Goal: Transaction & Acquisition: Purchase product/service

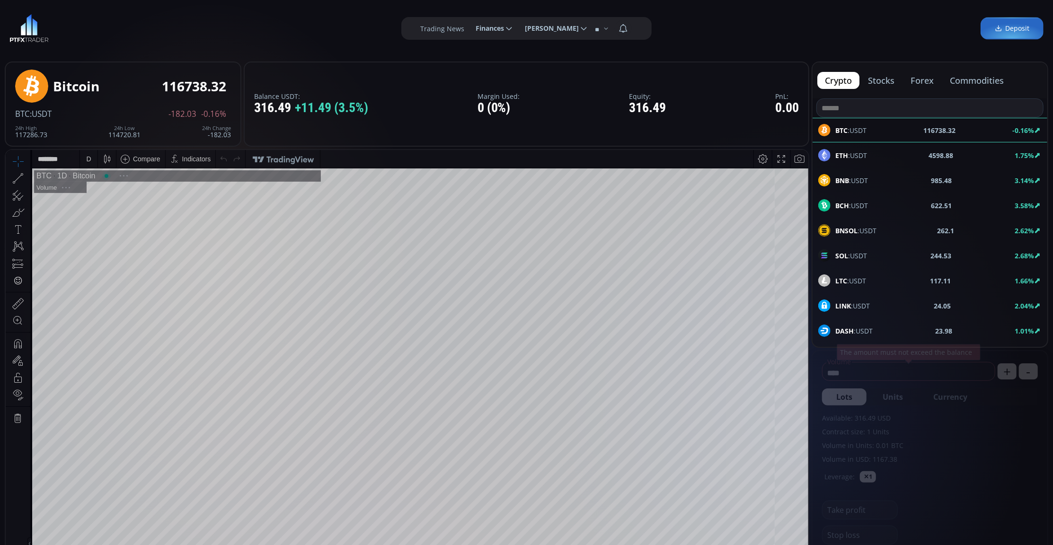
scroll to position [134, 0]
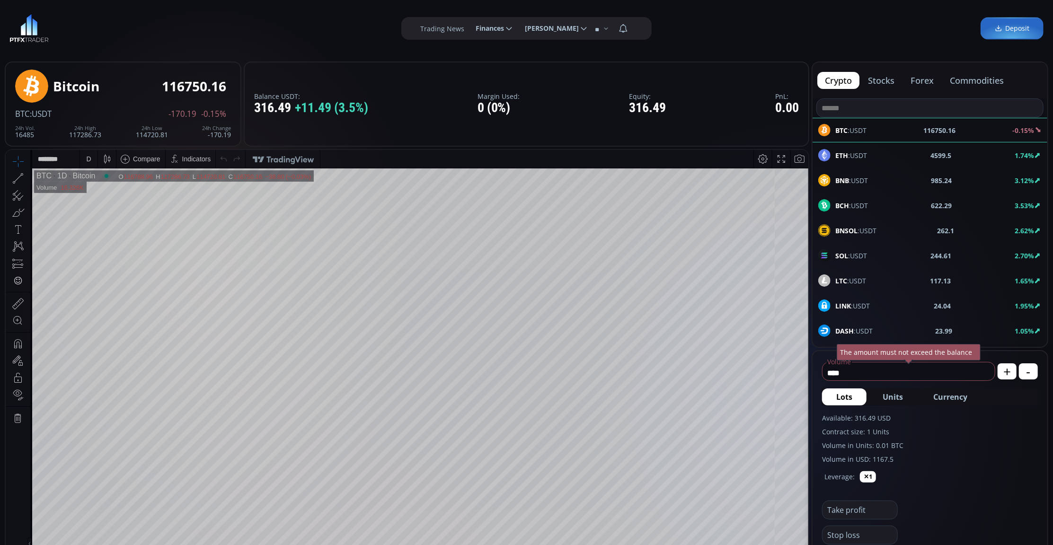
click at [85, 153] on div "D" at bounding box center [89, 159] width 8 height 18
click at [874, 152] on div "ETH :USDT 4599.51 1.75%" at bounding box center [929, 155] width 223 height 12
click at [87, 156] on div "D" at bounding box center [88, 159] width 5 height 8
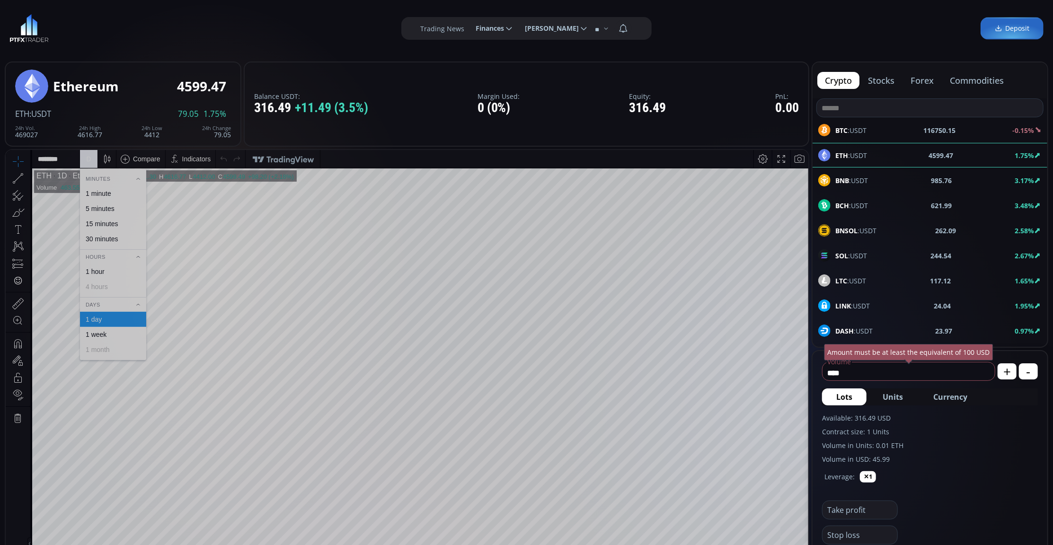
click at [127, 188] on div "1 minute" at bounding box center [113, 192] width 66 height 15
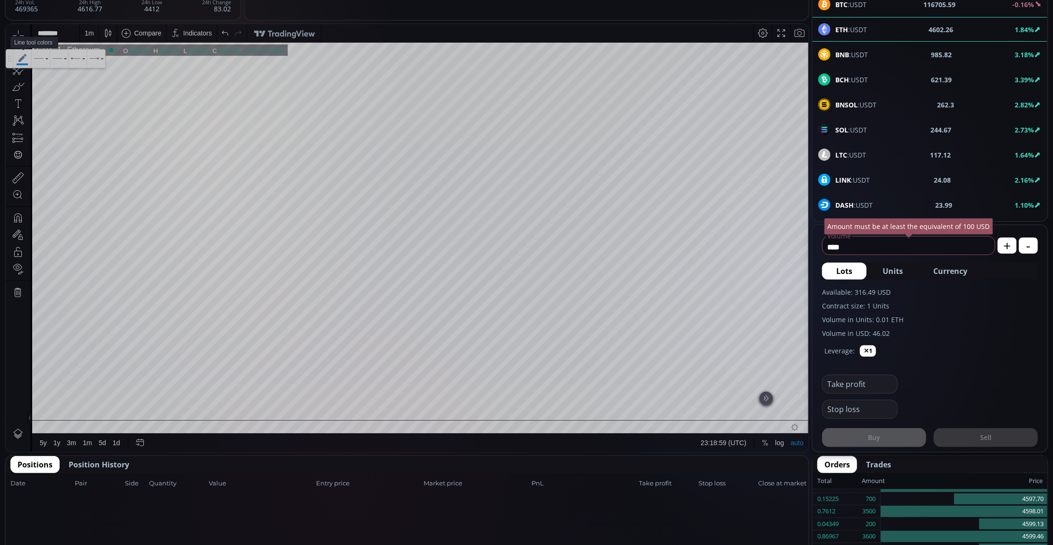
click at [20, 50] on icon at bounding box center [22, 59] width 18 height 18
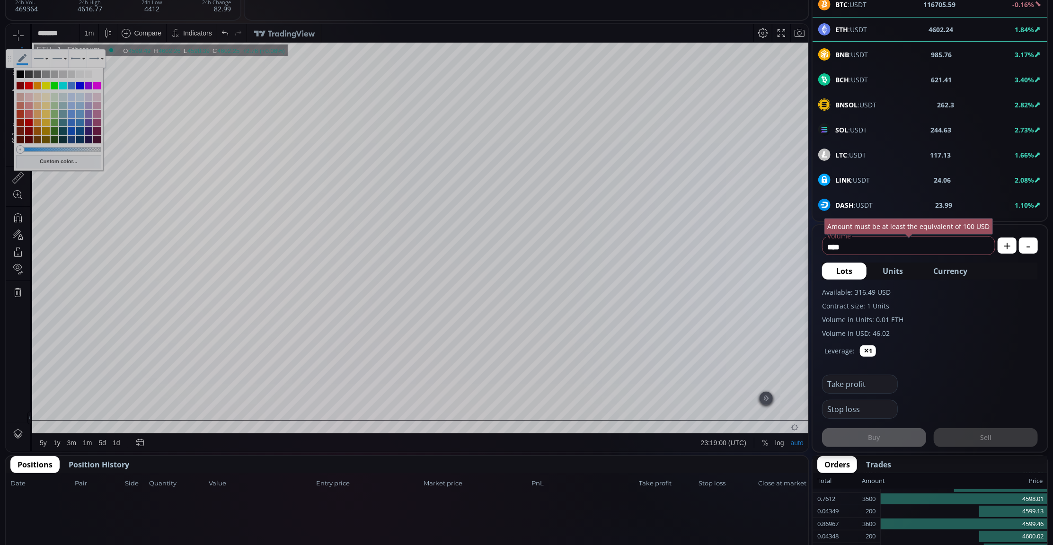
click at [20, 50] on icon at bounding box center [22, 59] width 18 height 18
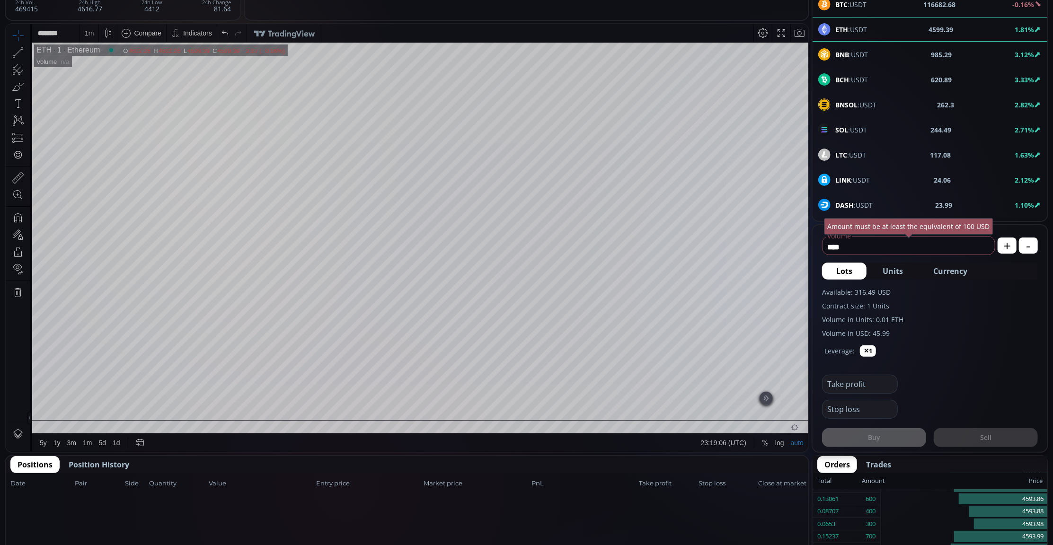
click at [18, 71] on icon at bounding box center [17, 69] width 13 height 13
drag, startPoint x: 18, startPoint y: 50, endPoint x: 8, endPoint y: 86, distance: 37.4
click at [8, 86] on div at bounding box center [18, 86] width 25 height 17
click at [6, 84] on div at bounding box center [18, 86] width 25 height 17
click at [19, 55] on icon at bounding box center [22, 59] width 18 height 18
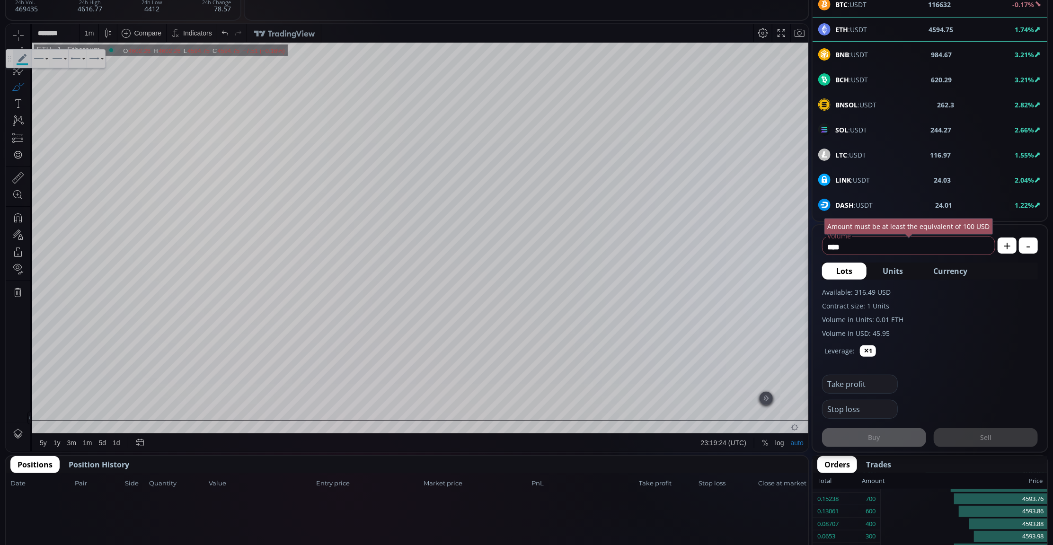
drag, startPoint x: 13, startPoint y: 31, endPoint x: 372, endPoint y: 4, distance: 359.7
click at [22, 52] on icon at bounding box center [22, 59] width 18 height 18
click at [9, 35] on div at bounding box center [18, 35] width 25 height 17
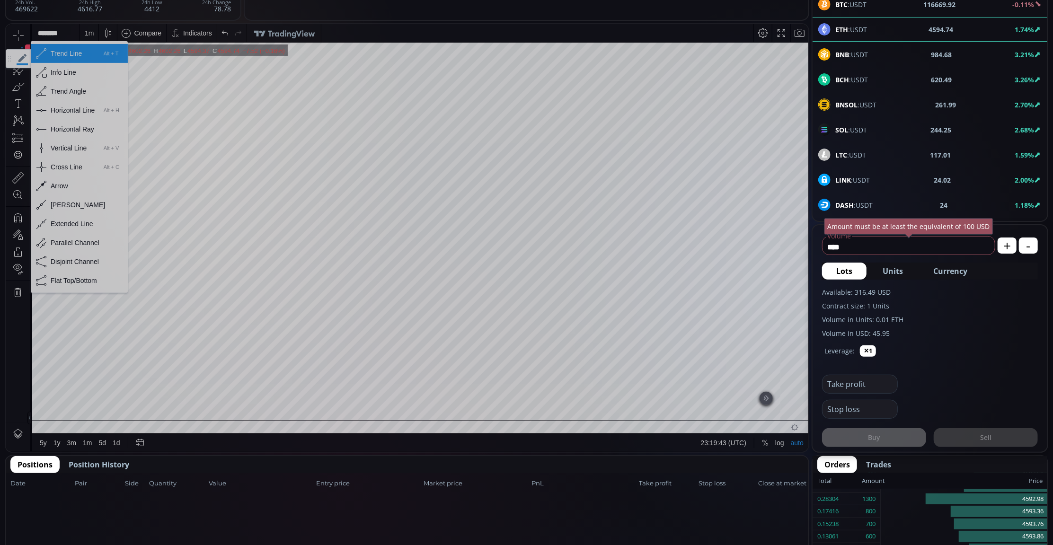
click at [82, 132] on div "Horizontal Ray" at bounding box center [73, 129] width 44 height 8
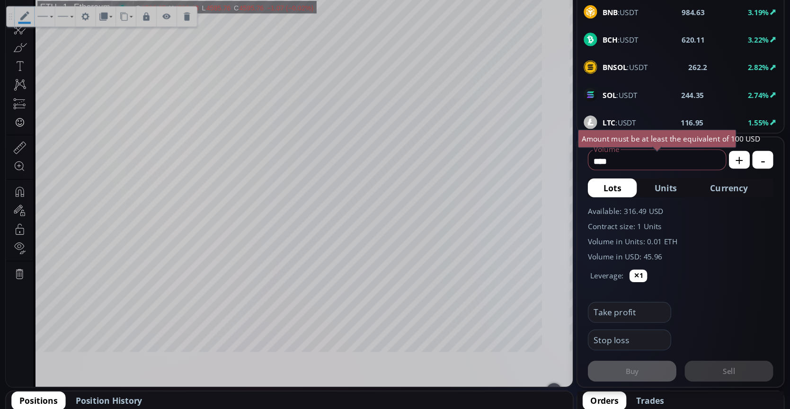
scroll to position [134, 0]
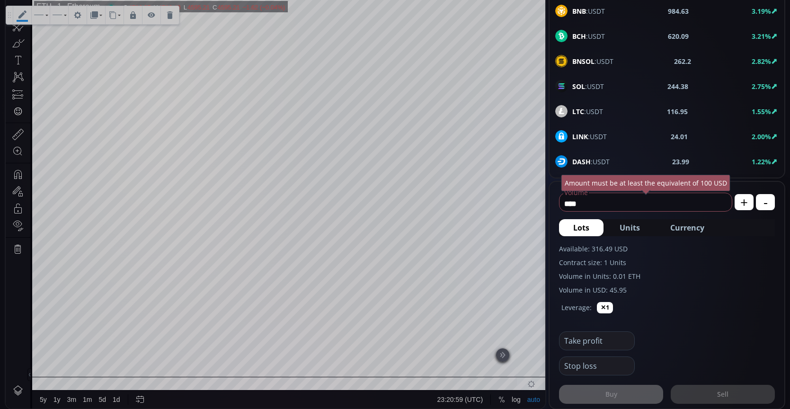
click at [694, 227] on span "Currency" at bounding box center [687, 227] width 34 height 11
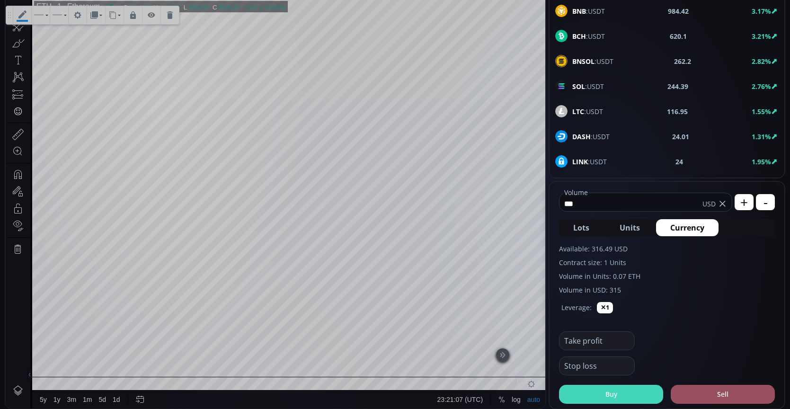
type input "***"
click at [636, 391] on button "Buy" at bounding box center [611, 394] width 104 height 19
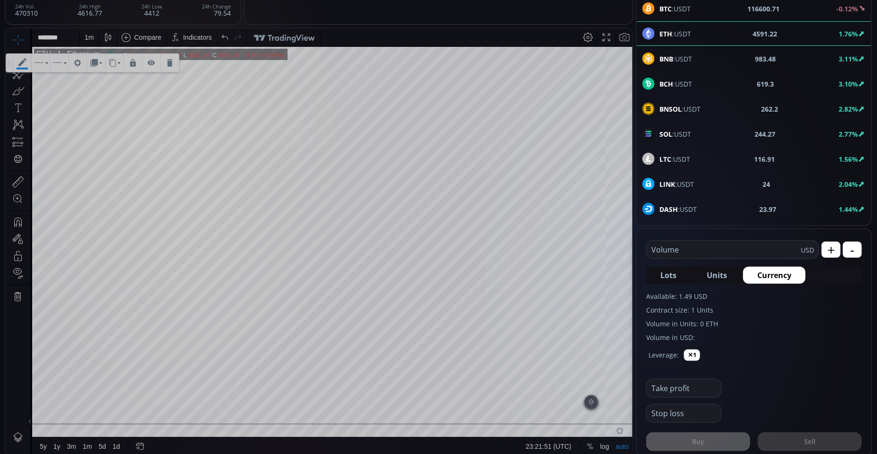
click at [18, 62] on icon at bounding box center [22, 62] width 18 height 18
click at [21, 38] on icon at bounding box center [17, 39] width 13 height 13
click at [88, 37] on div "1 m" at bounding box center [89, 37] width 9 height 8
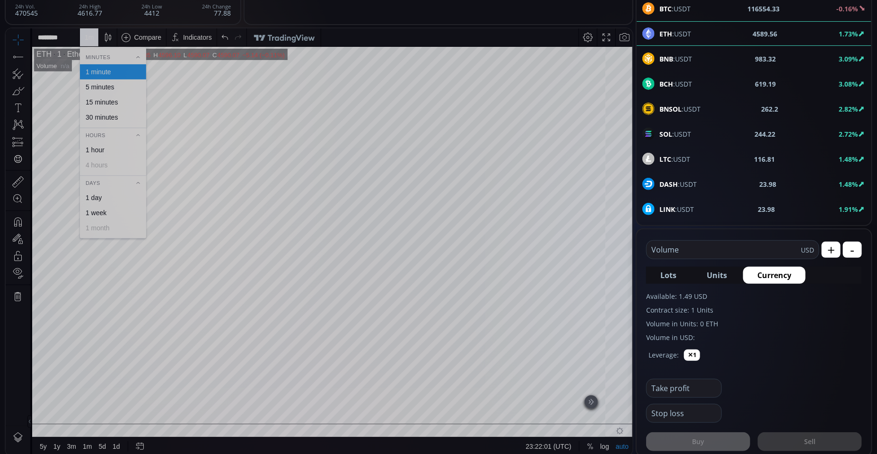
click at [119, 118] on div "30 minutes" at bounding box center [113, 117] width 58 height 8
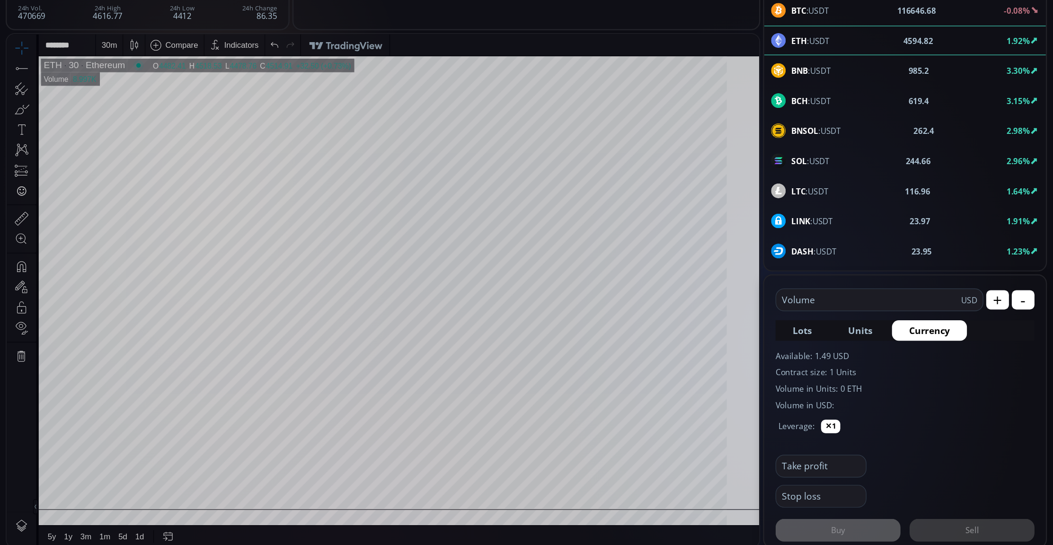
scroll to position [131, 0]
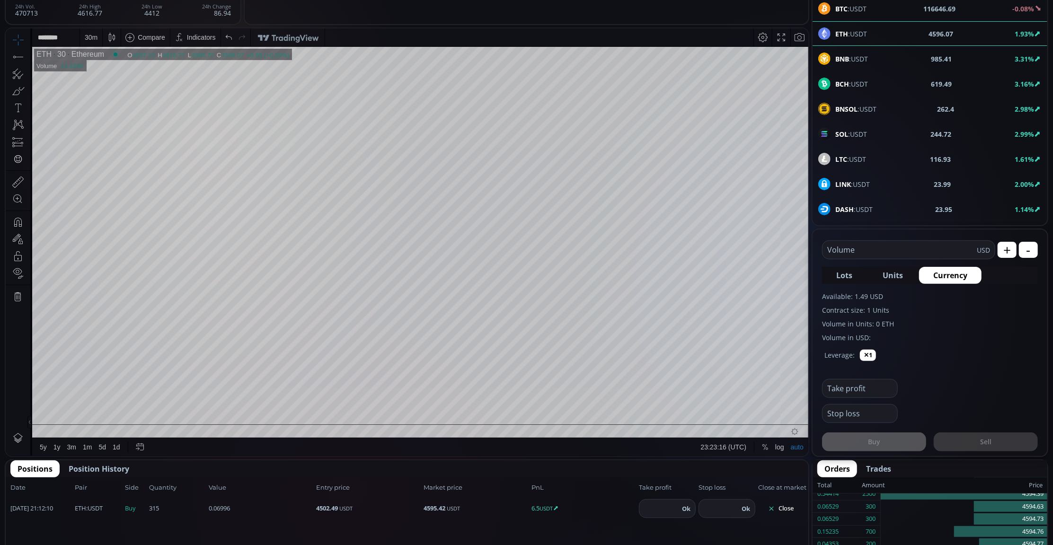
click at [103, 31] on div at bounding box center [112, 37] width 18 height 18
click at [89, 33] on div "30 m" at bounding box center [91, 37] width 13 height 8
click at [97, 101] on div "15 minutes" at bounding box center [102, 102] width 32 height 8
click at [88, 34] on div "15 m" at bounding box center [91, 37] width 13 height 8
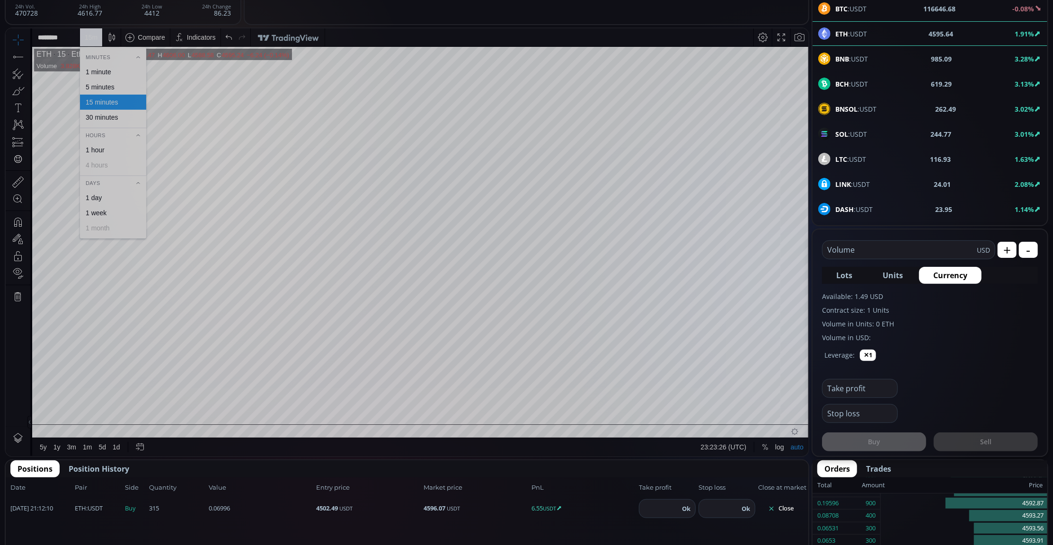
click at [115, 89] on div "5 minutes" at bounding box center [113, 87] width 58 height 8
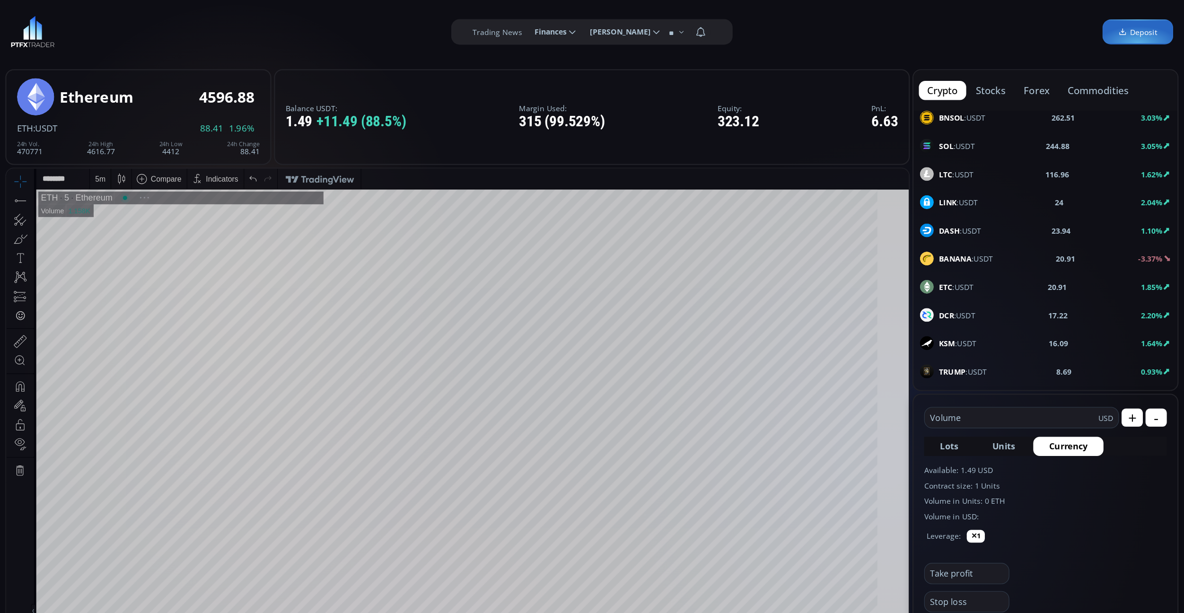
scroll to position [126, 0]
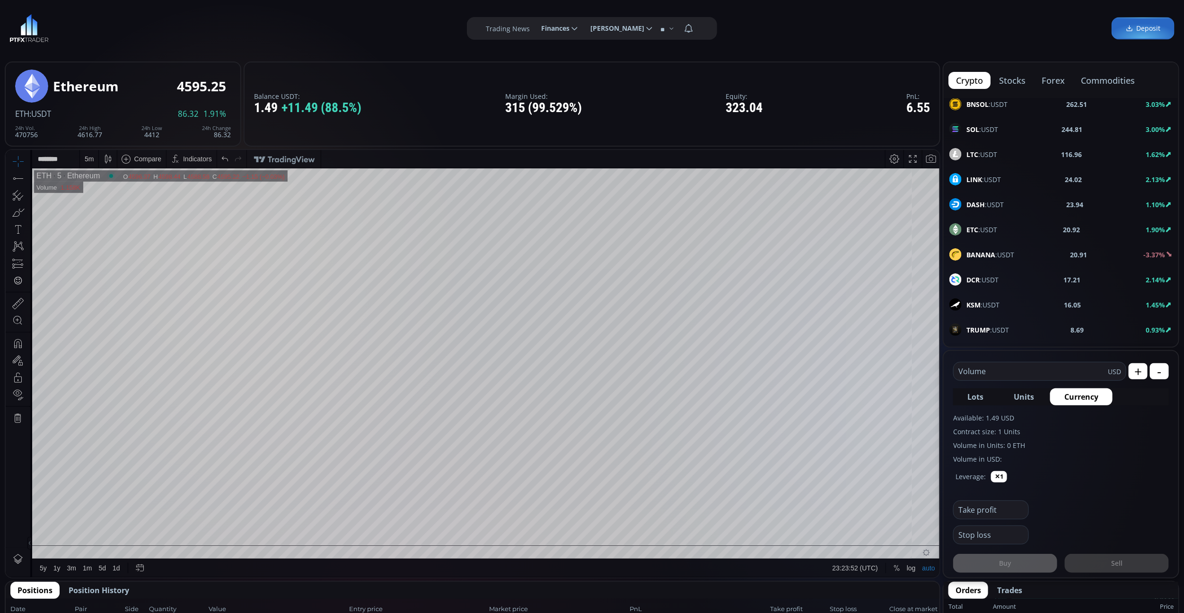
click at [90, 163] on div "5 m" at bounding box center [89, 159] width 9 height 18
click at [126, 194] on div "1 minute" at bounding box center [113, 193] width 58 height 8
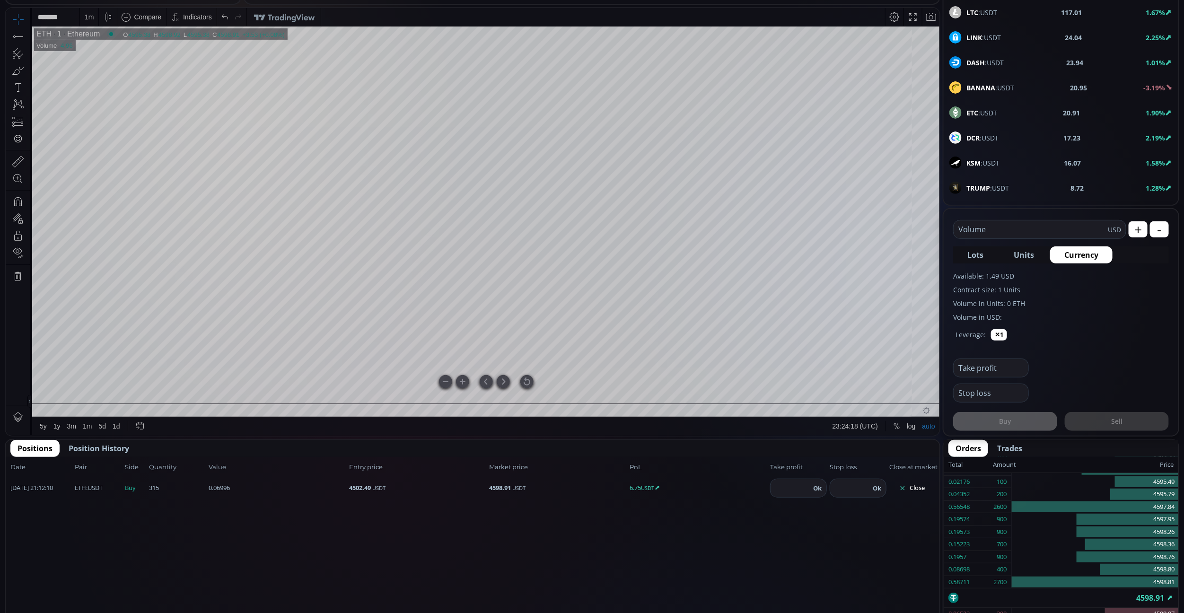
click at [528, 383] on div at bounding box center [527, 381] width 13 height 13
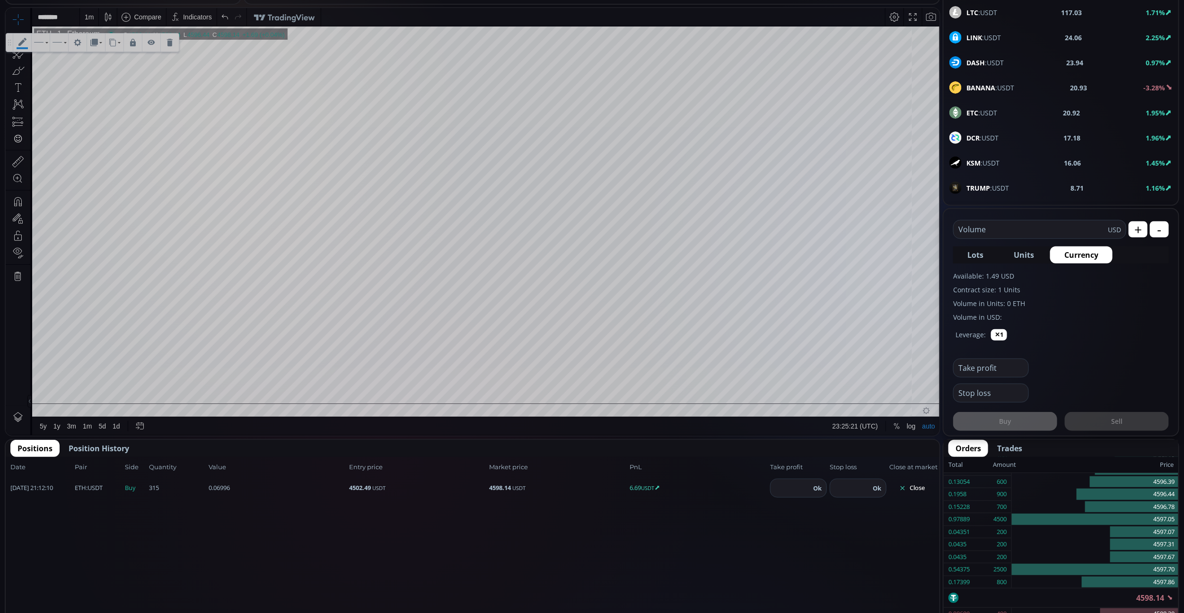
click at [791, 483] on input "number" at bounding box center [791, 488] width 40 height 18
type input "****"
click at [815, 487] on button "Ok" at bounding box center [818, 488] width 14 height 10
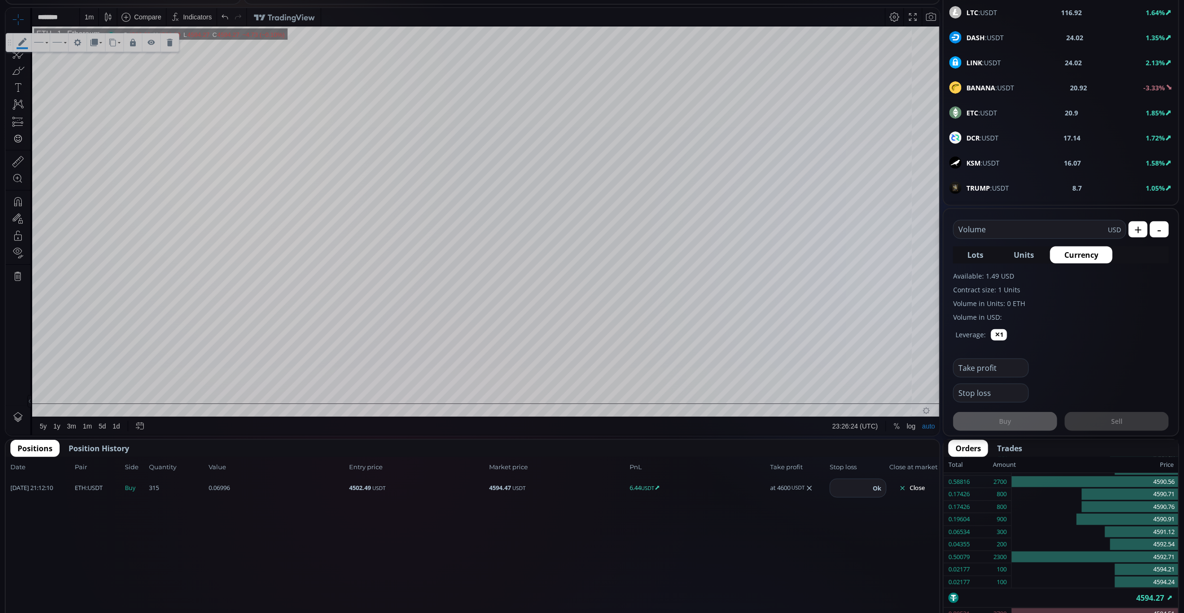
scroll to position [213, 0]
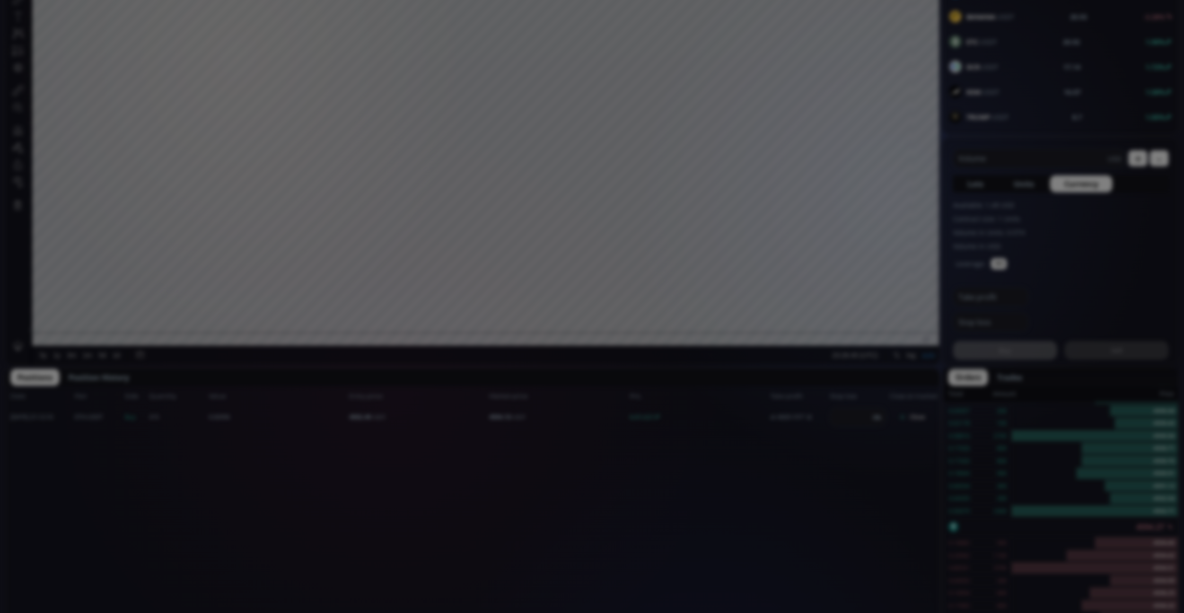
click at [573, 481] on div "**********" at bounding box center [592, 466] width 1184 height 1359
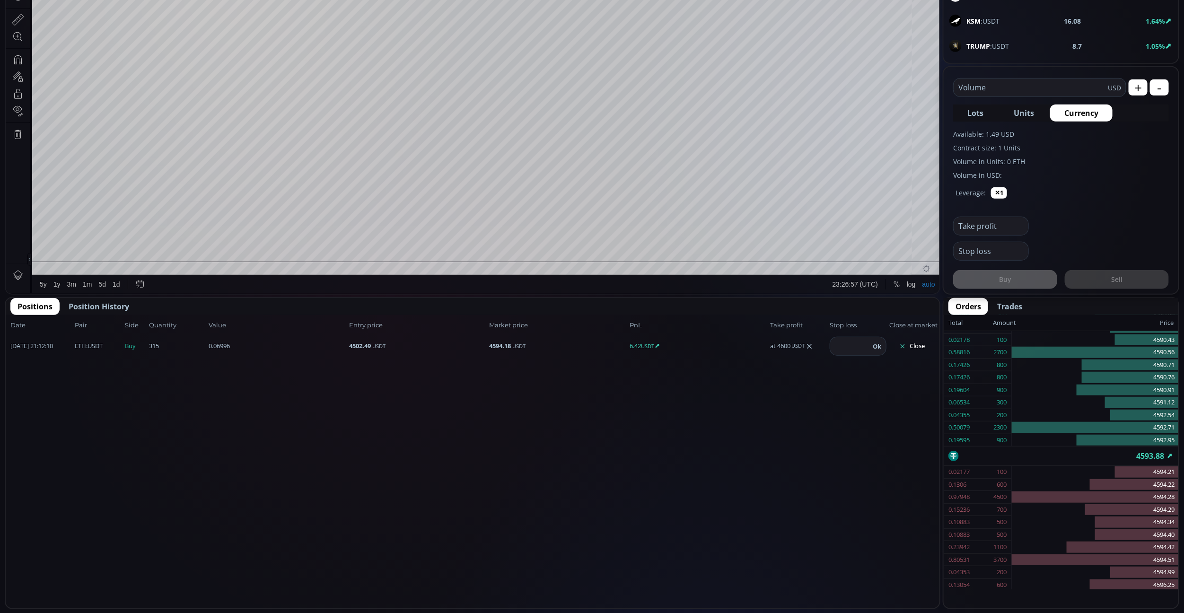
scroll to position [142, 0]
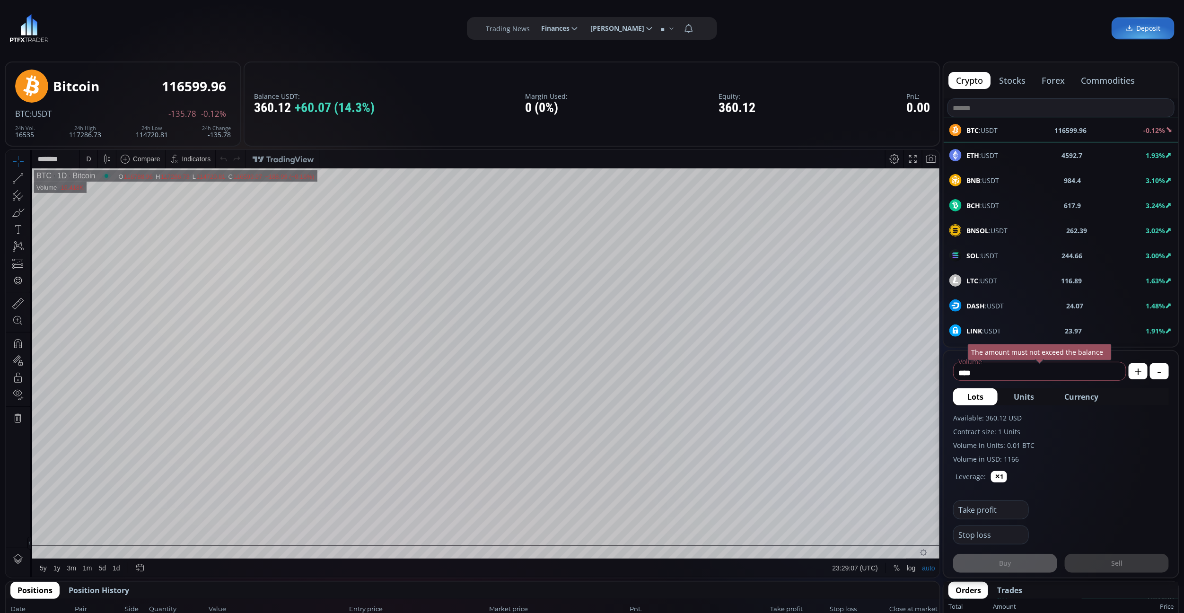
click at [994, 157] on span "ETH :USDT" at bounding box center [983, 155] width 32 height 10
click at [1069, 400] on span "Currency" at bounding box center [1082, 396] width 34 height 11
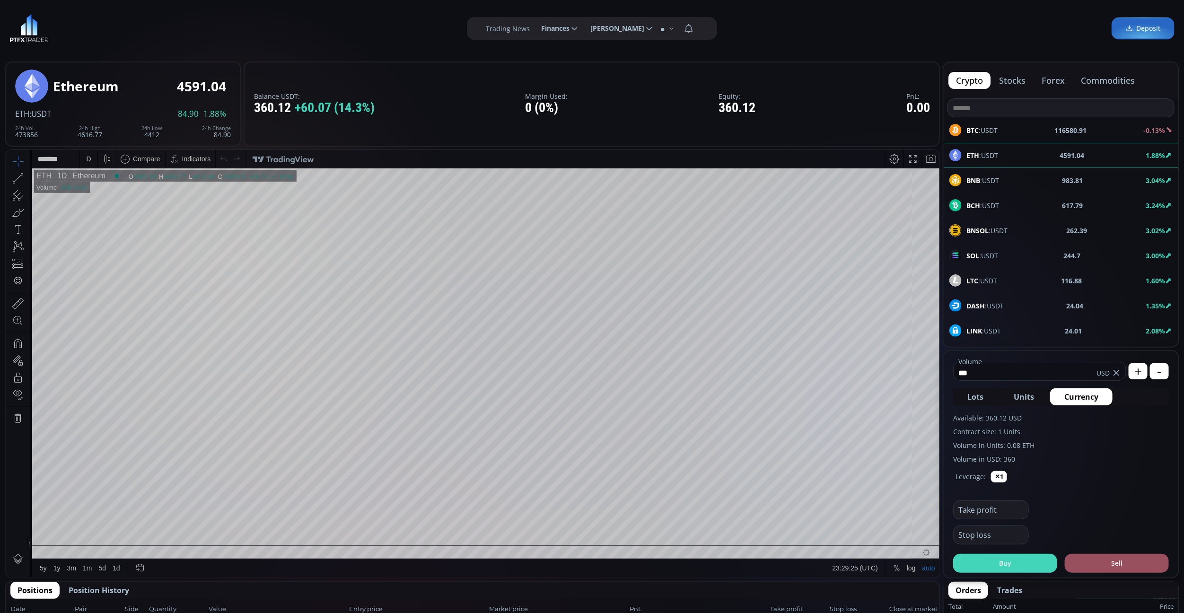
type input "***"
click at [1033, 561] on button "Buy" at bounding box center [1006, 563] width 104 height 19
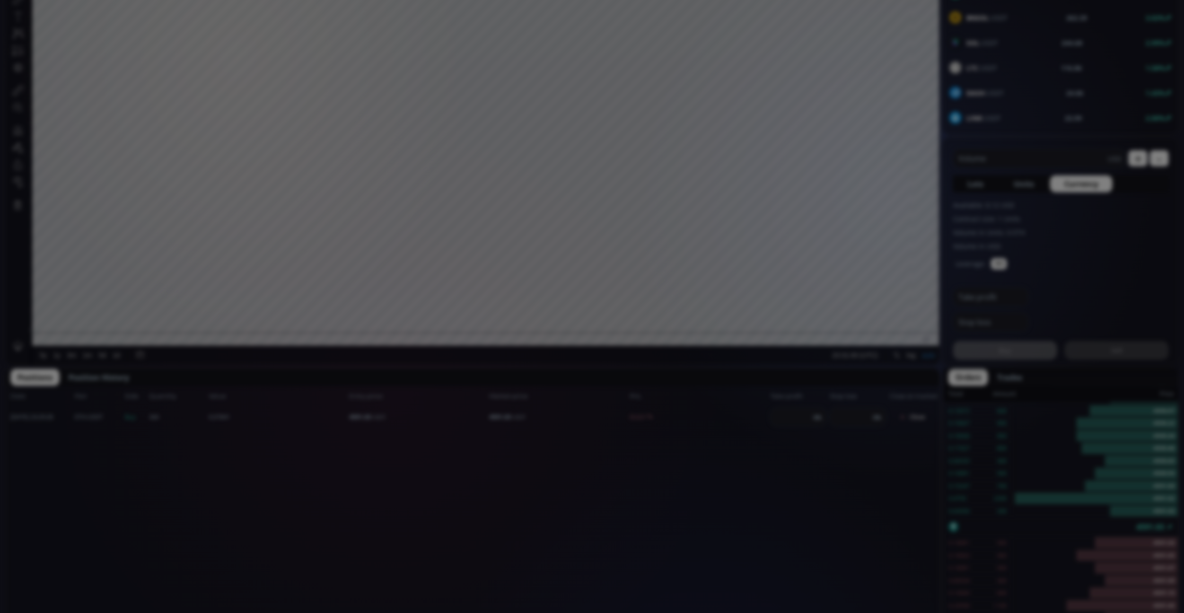
scroll to position [355, 0]
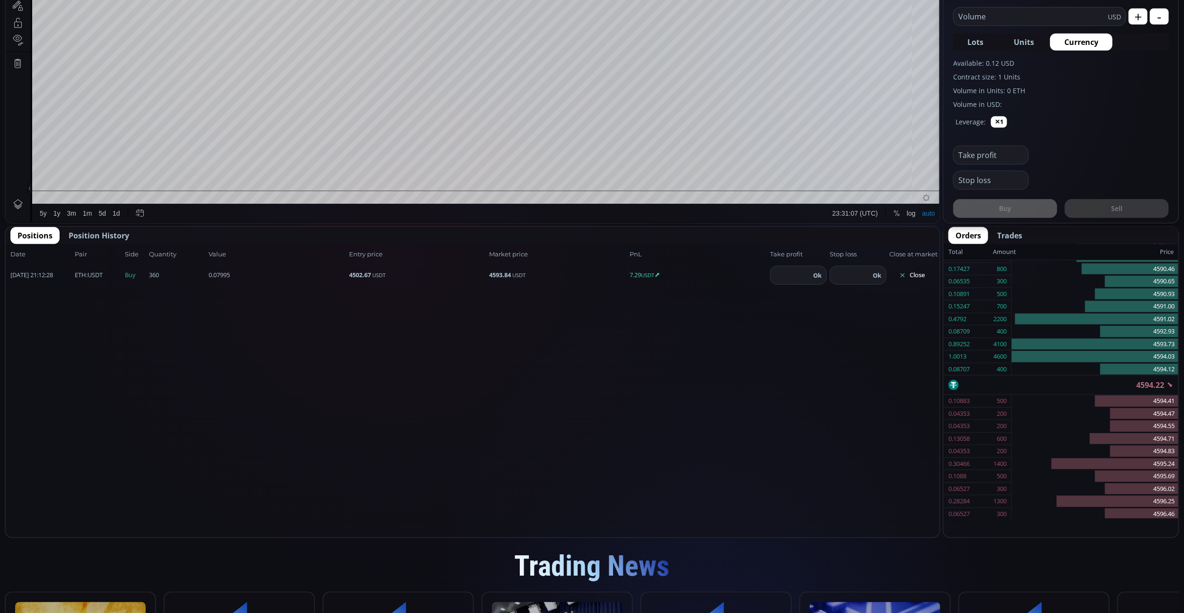
click at [918, 277] on button "Close" at bounding box center [912, 275] width 45 height 15
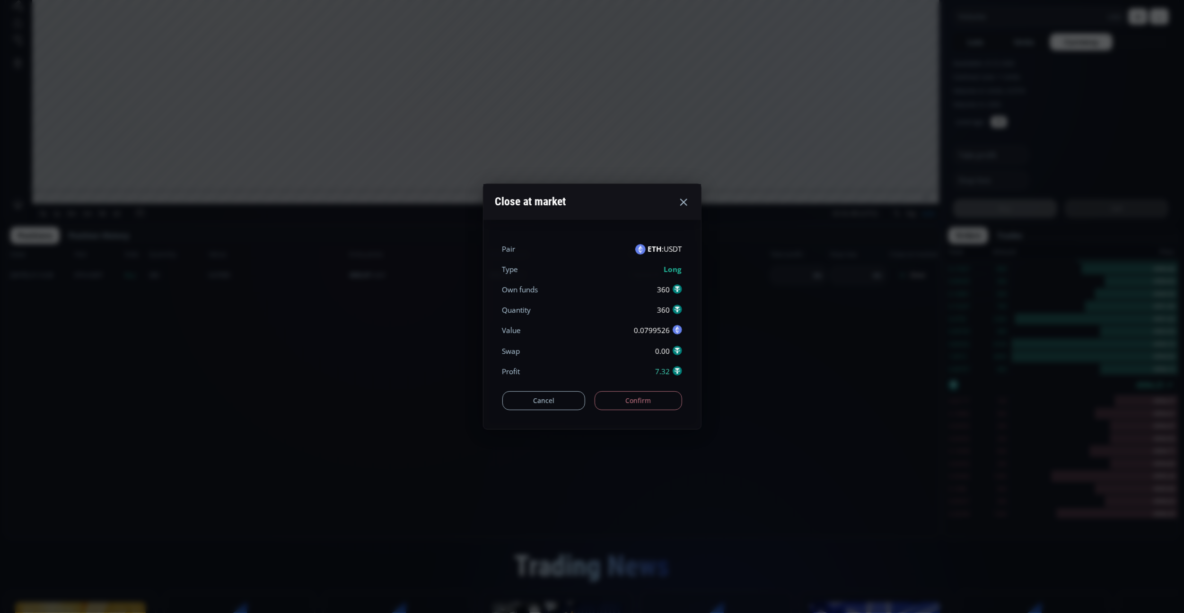
click at [637, 401] on button "Confirm" at bounding box center [639, 400] width 88 height 19
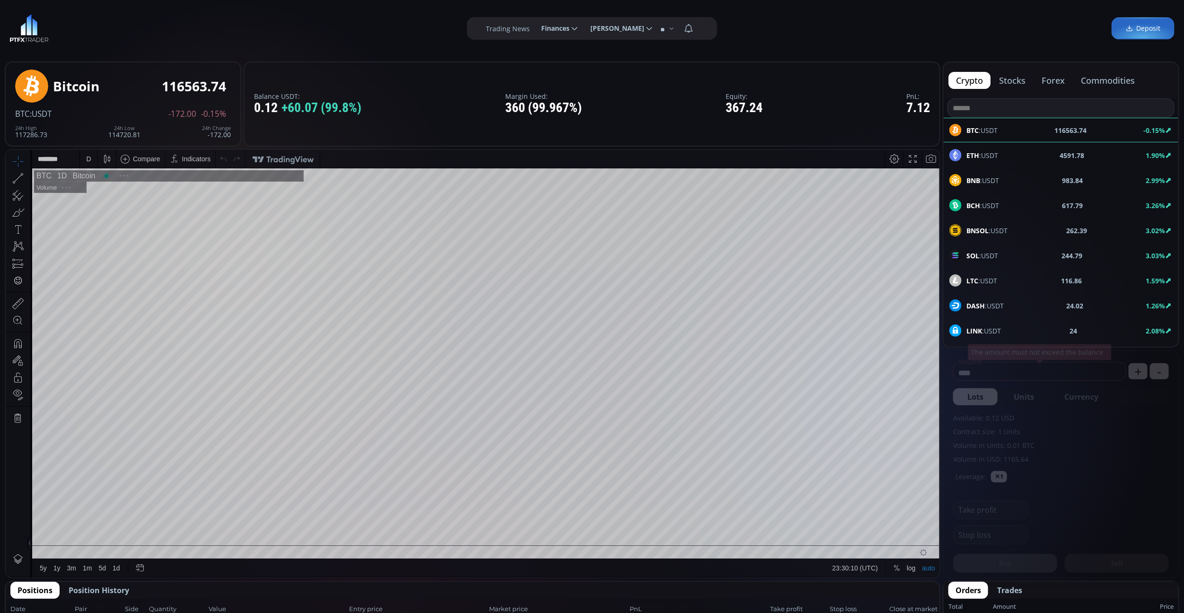
scroll to position [135, 0]
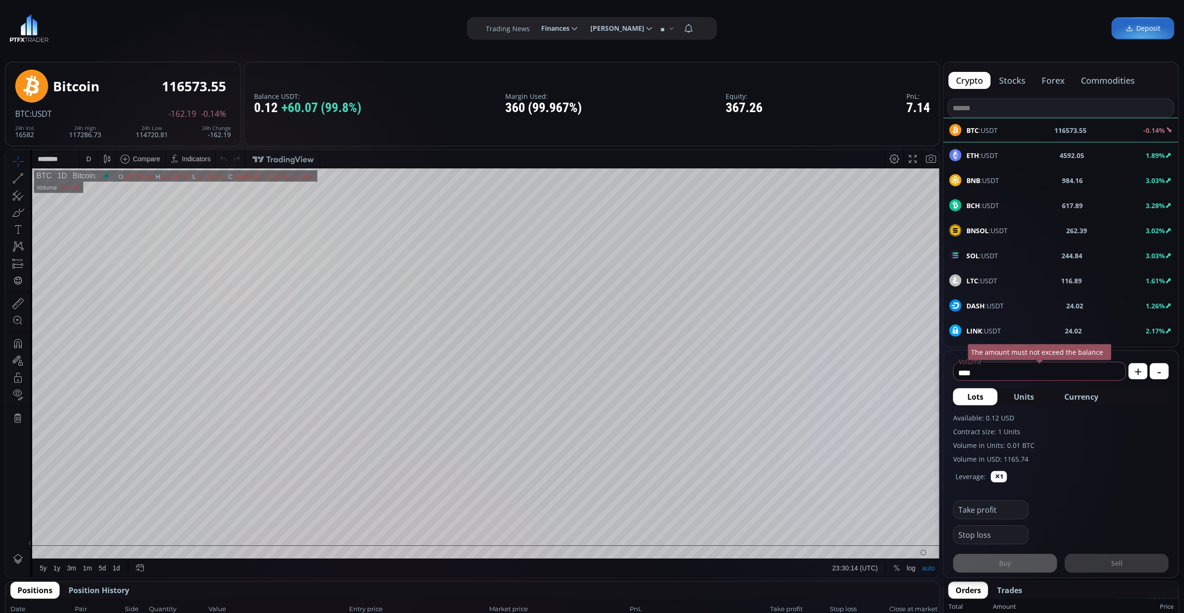
click at [983, 152] on span "ETH :USDT" at bounding box center [983, 155] width 32 height 10
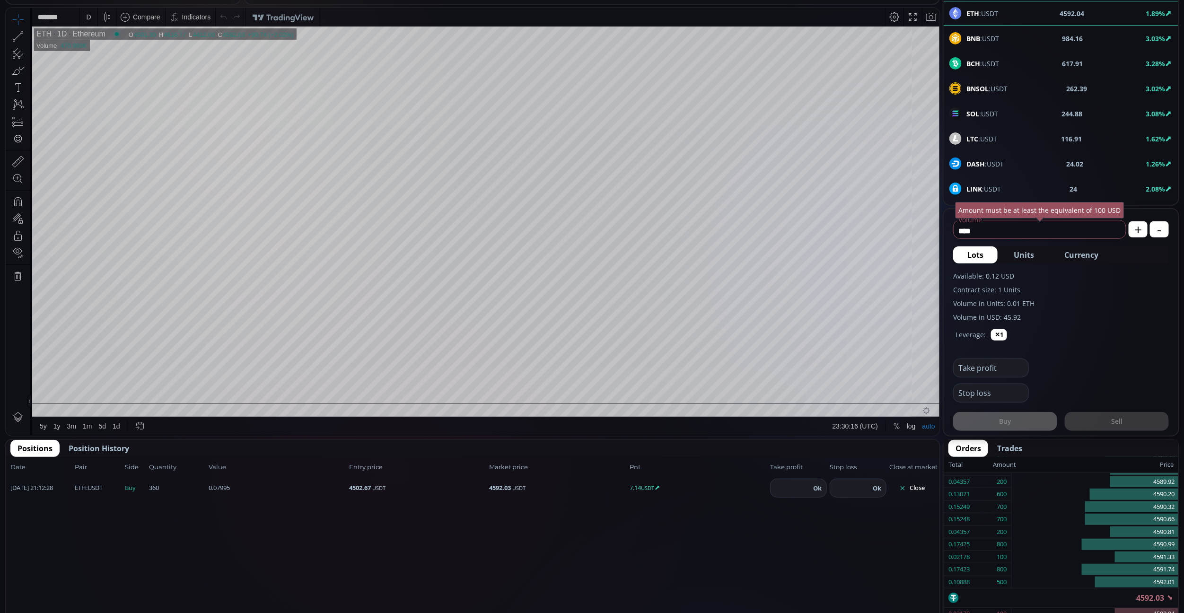
scroll to position [213, 0]
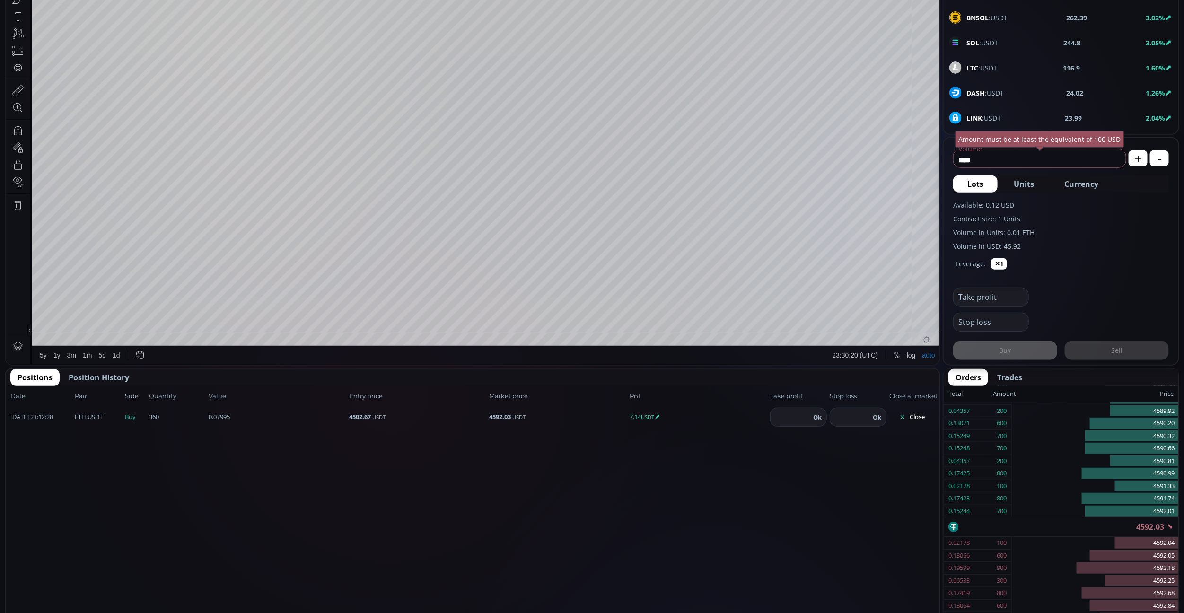
click at [785, 424] on input "number" at bounding box center [791, 417] width 40 height 18
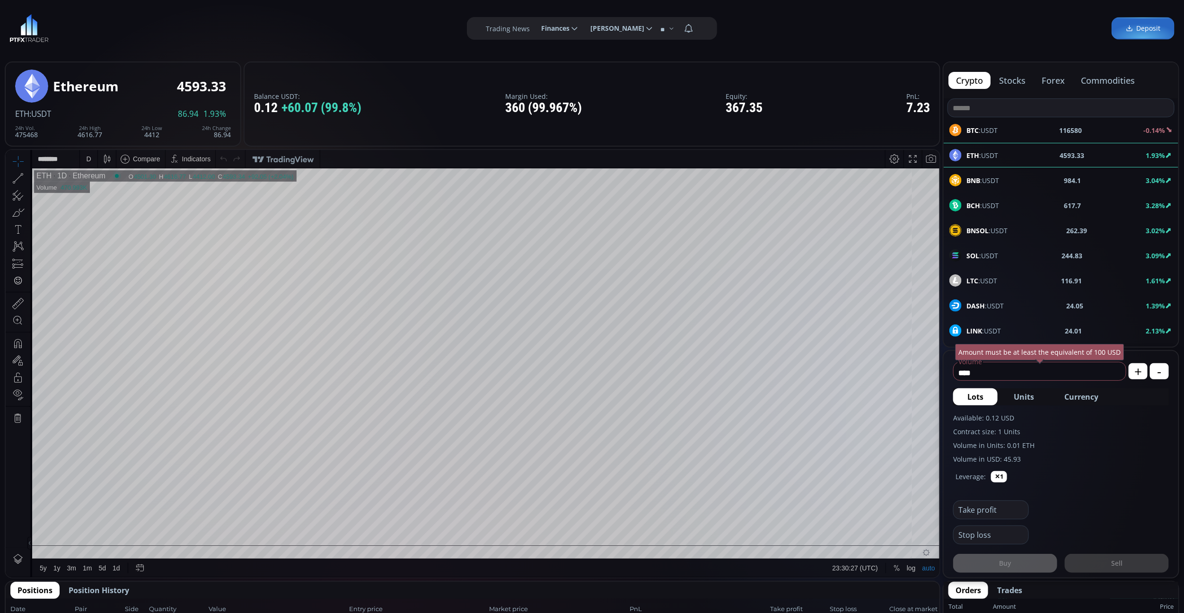
type input "****"
click at [91, 161] on div "D" at bounding box center [89, 159] width 8 height 18
click at [111, 194] on div "1 minute" at bounding box center [99, 193] width 26 height 8
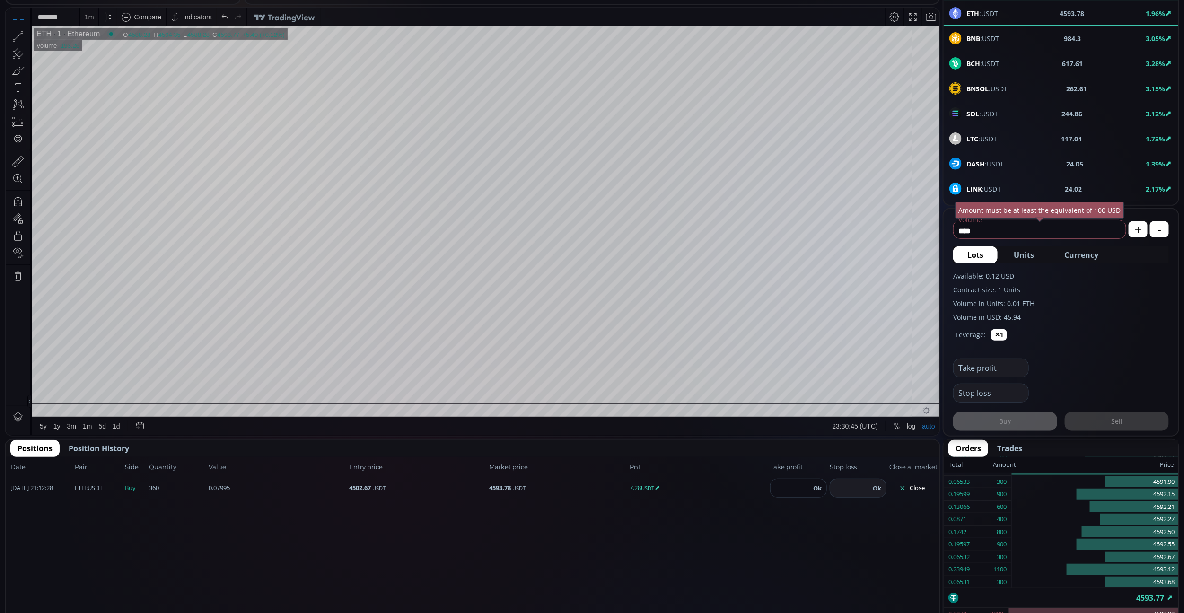
scroll to position [213, 0]
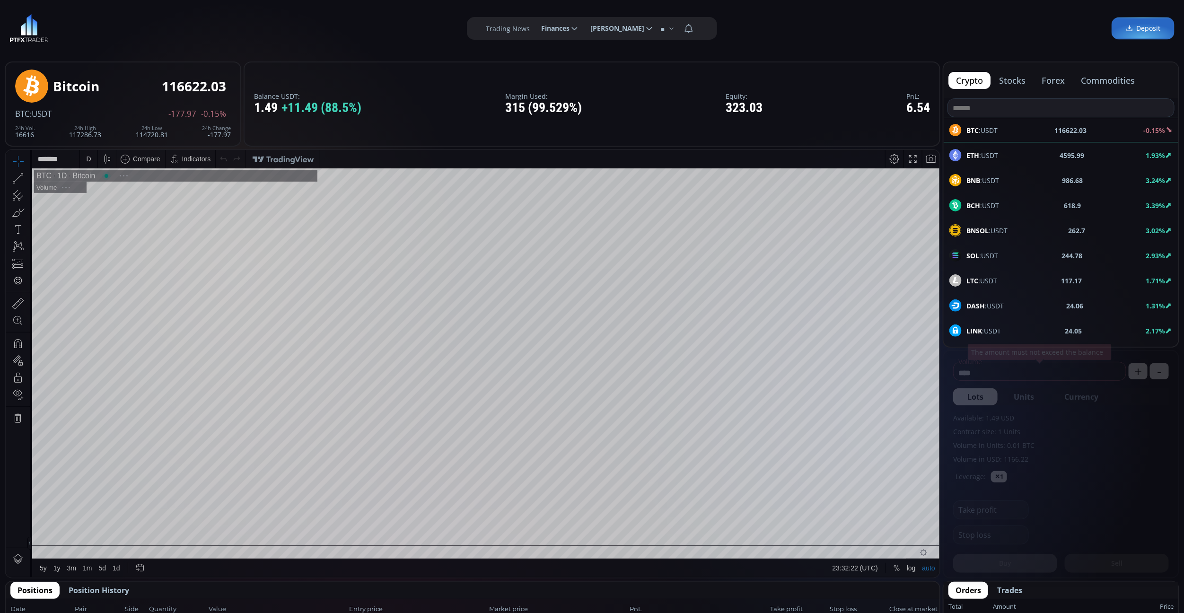
scroll to position [135, 0]
click at [1000, 155] on div "ETH :USDT 4595.99 1.93%" at bounding box center [1061, 155] width 223 height 12
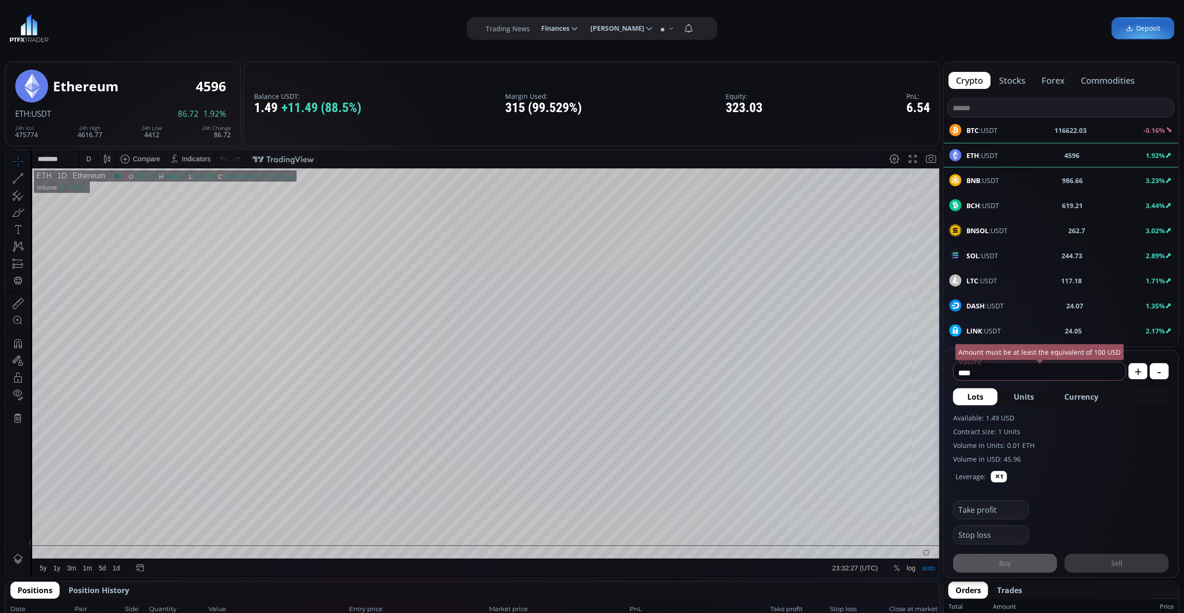
click at [92, 161] on div "D" at bounding box center [89, 159] width 8 height 18
click at [112, 194] on div "1 minute" at bounding box center [113, 193] width 58 height 8
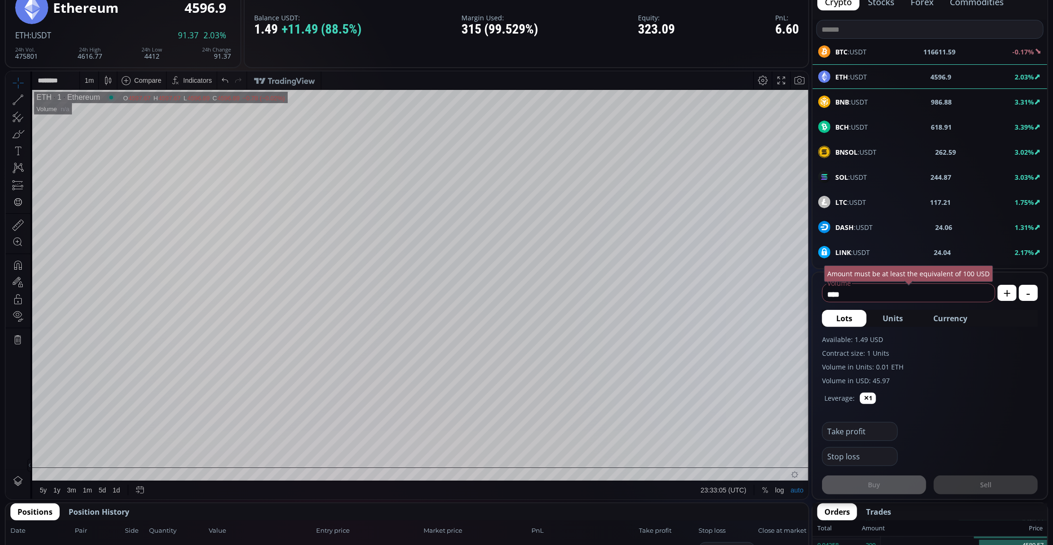
scroll to position [268, 0]
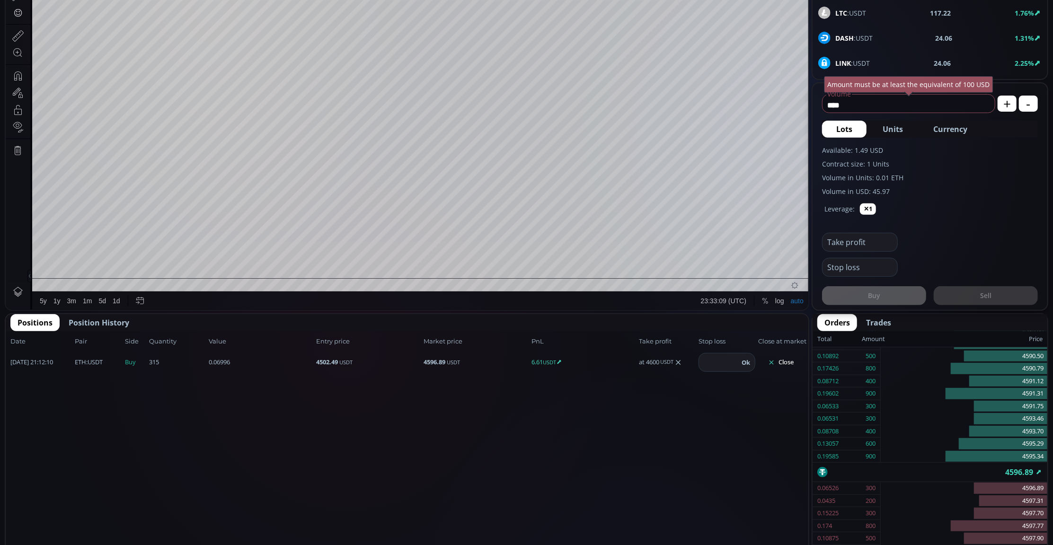
drag, startPoint x: 780, startPoint y: 362, endPoint x: 773, endPoint y: 452, distance: 90.7
click at [773, 452] on div "Date Pair Side Value Quantity Entry price Market price PnL Take profit Stop los…" at bounding box center [407, 477] width 803 height 293
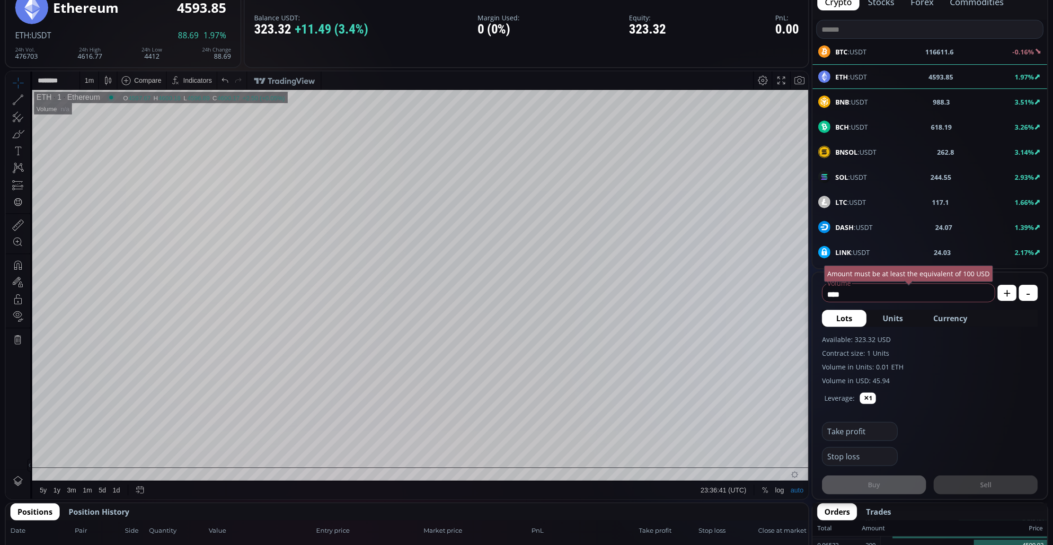
scroll to position [142, 0]
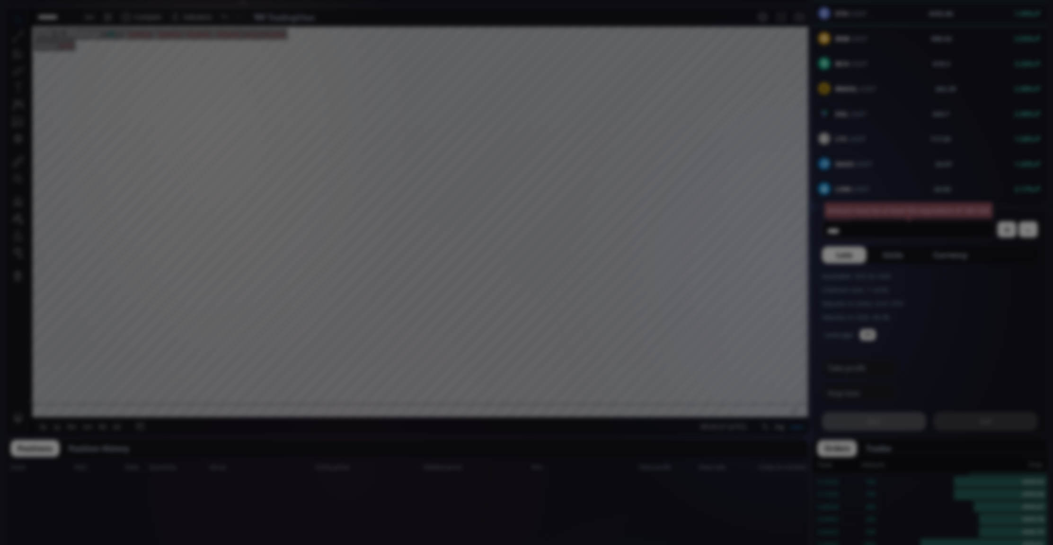
click at [530, 168] on div "**********" at bounding box center [526, 537] width 1053 height 1359
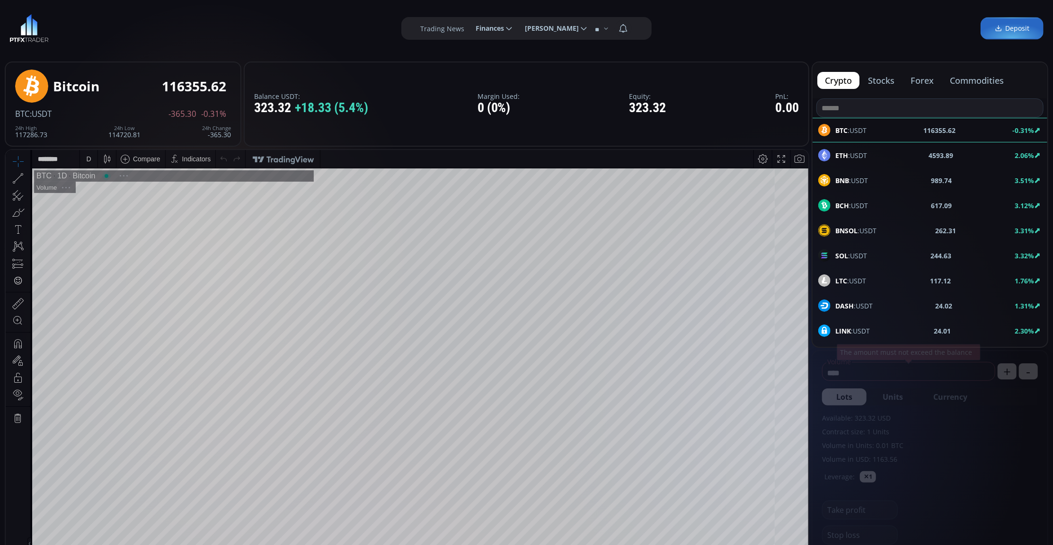
scroll to position [134, 0]
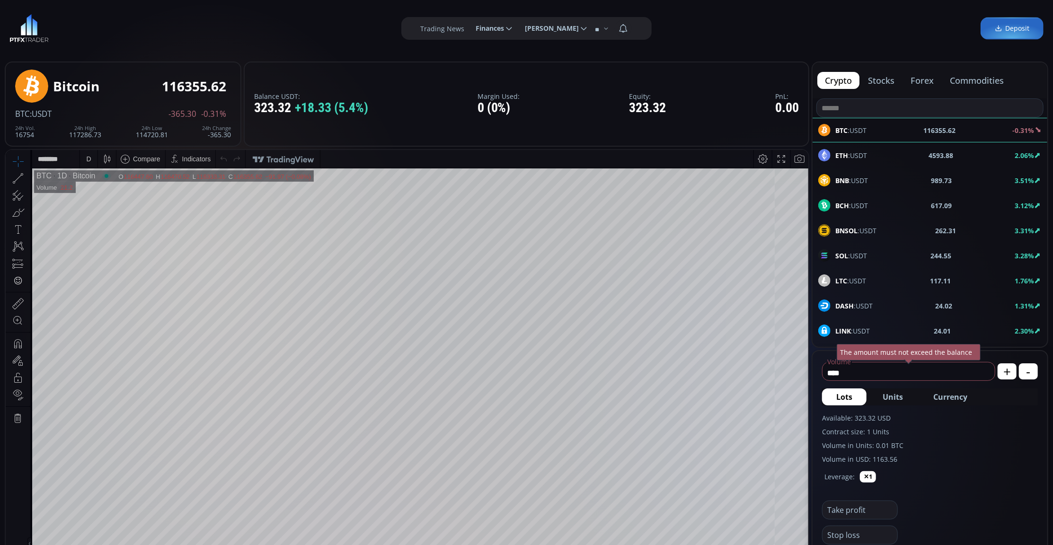
click at [847, 156] on b "ETH" at bounding box center [841, 155] width 13 height 9
click at [19, 176] on icon at bounding box center [17, 177] width 13 height 13
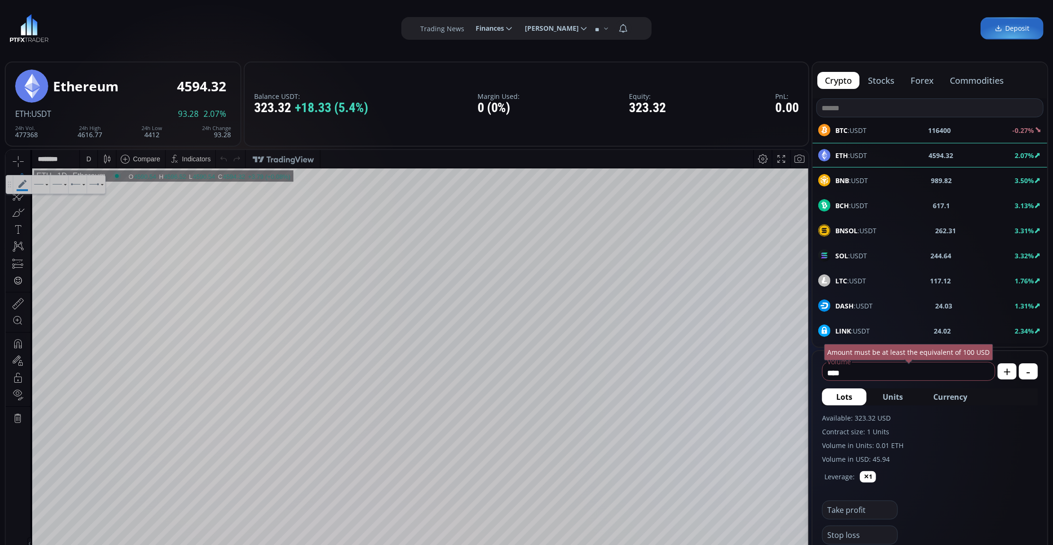
drag, startPoint x: 13, startPoint y: 26, endPoint x: 136, endPoint y: 44, distance: 124.3
click at [136, 44] on div "**********" at bounding box center [526, 28] width 1053 height 57
click at [18, 188] on icon at bounding box center [22, 184] width 18 height 18
click at [17, 159] on icon at bounding box center [17, 160] width 13 height 13
drag, startPoint x: 17, startPoint y: 177, endPoint x: 6, endPoint y: 175, distance: 11.0
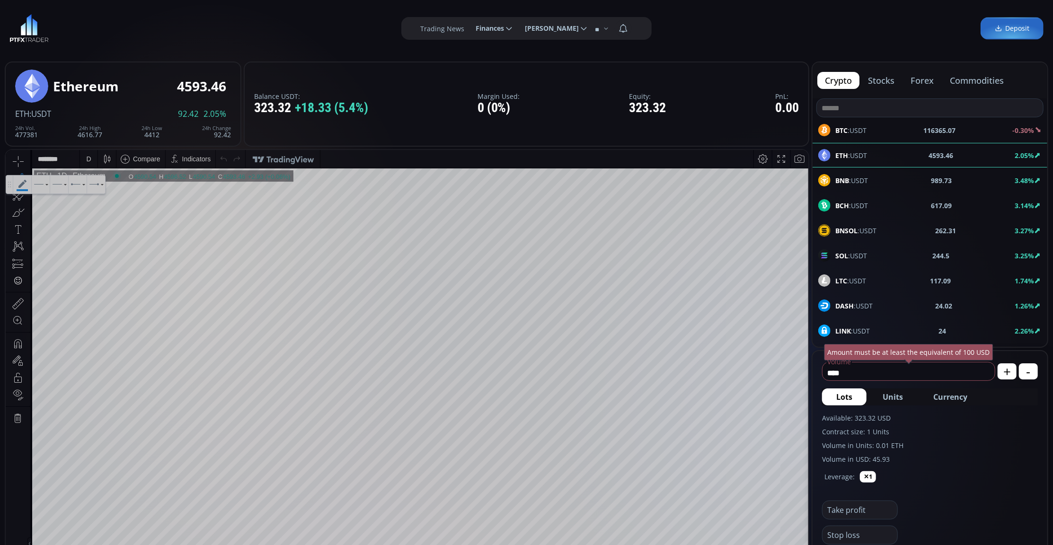
drag, startPoint x: 6, startPoint y: 175, endPoint x: 22, endPoint y: 158, distance: 23.8
drag, startPoint x: 18, startPoint y: 181, endPoint x: 13, endPoint y: 180, distance: 4.8
drag, startPoint x: 13, startPoint y: 180, endPoint x: 9, endPoint y: 174, distance: 8.1
drag, startPoint x: 9, startPoint y: 174, endPoint x: 20, endPoint y: 162, distance: 16.1
click at [20, 162] on icon at bounding box center [17, 160] width 13 height 13
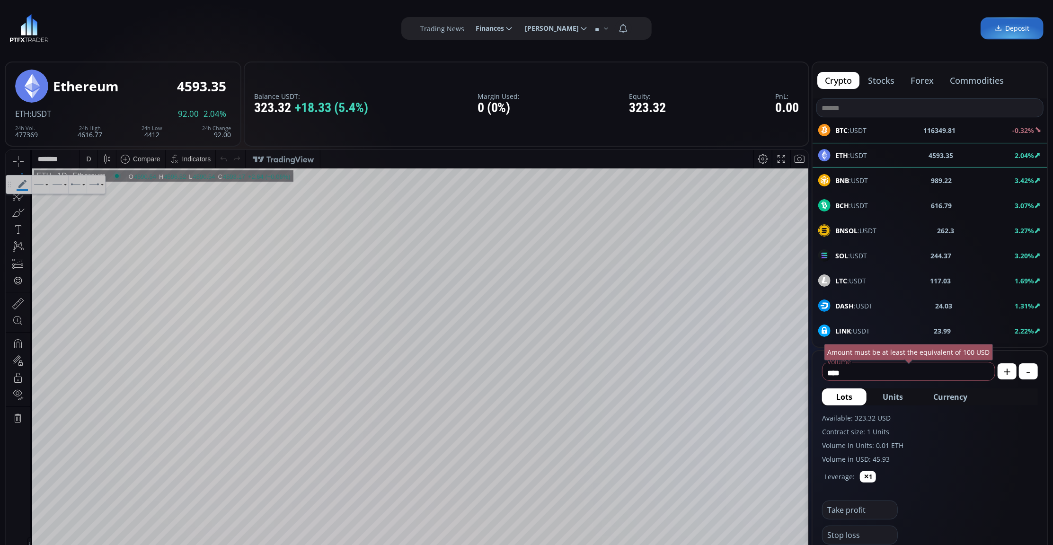
drag, startPoint x: 17, startPoint y: 175, endPoint x: 9, endPoint y: 186, distance: 14.0
drag, startPoint x: 9, startPoint y: 186, endPoint x: 7, endPoint y: 177, distance: 9.4
drag, startPoint x: 7, startPoint y: 177, endPoint x: 23, endPoint y: 162, distance: 22.1
click at [18, 170] on div at bounding box center [18, 178] width 16 height 16
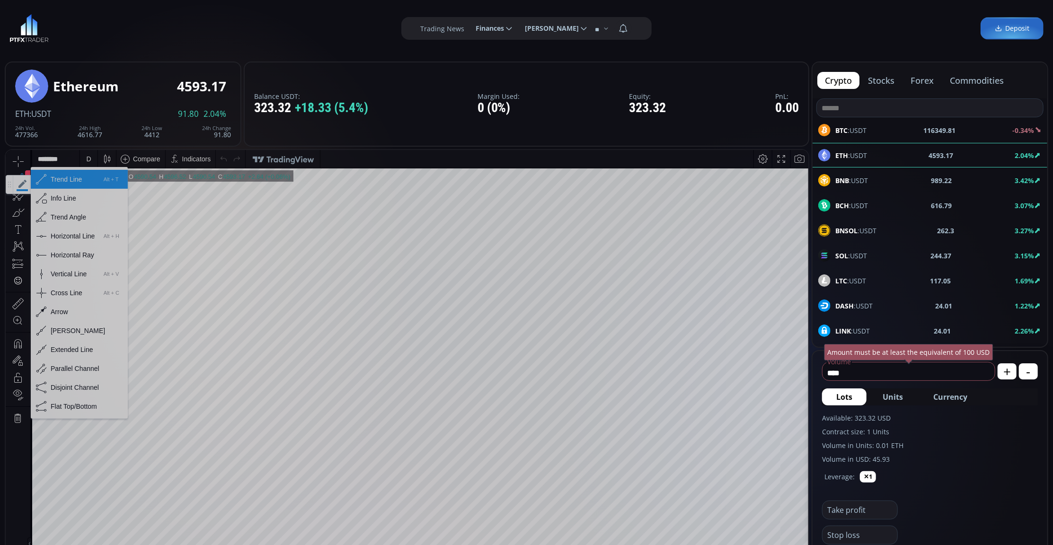
click at [18, 182] on icon at bounding box center [22, 184] width 18 height 18
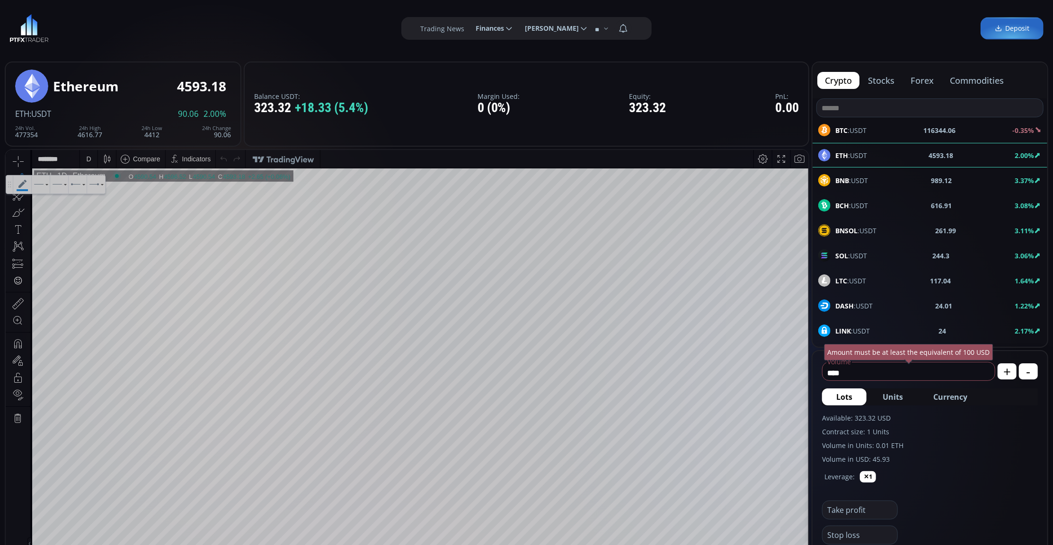
click at [26, 171] on div at bounding box center [27, 178] width 5 height 16
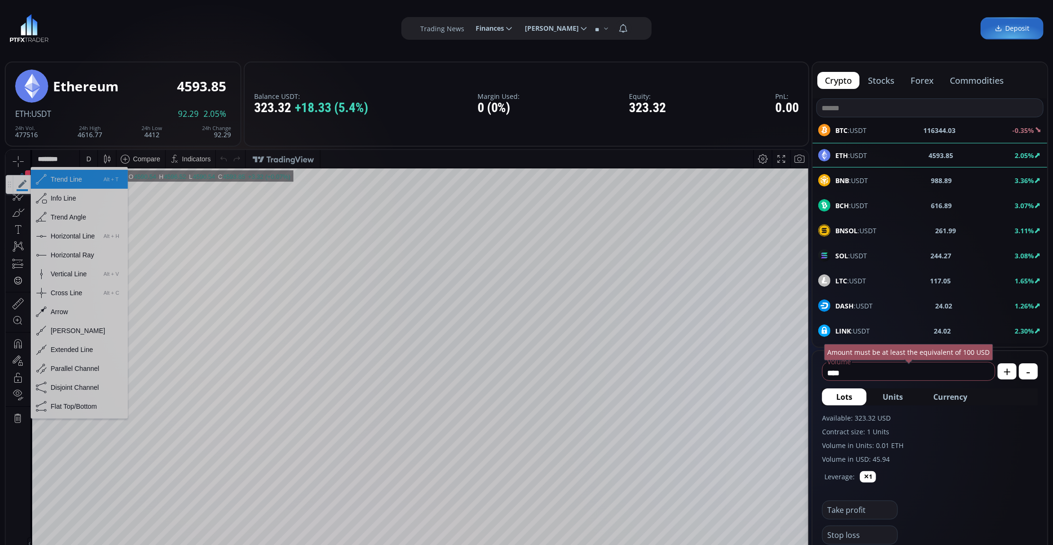
click at [71, 232] on div "Horizontal Line" at bounding box center [73, 236] width 44 height 8
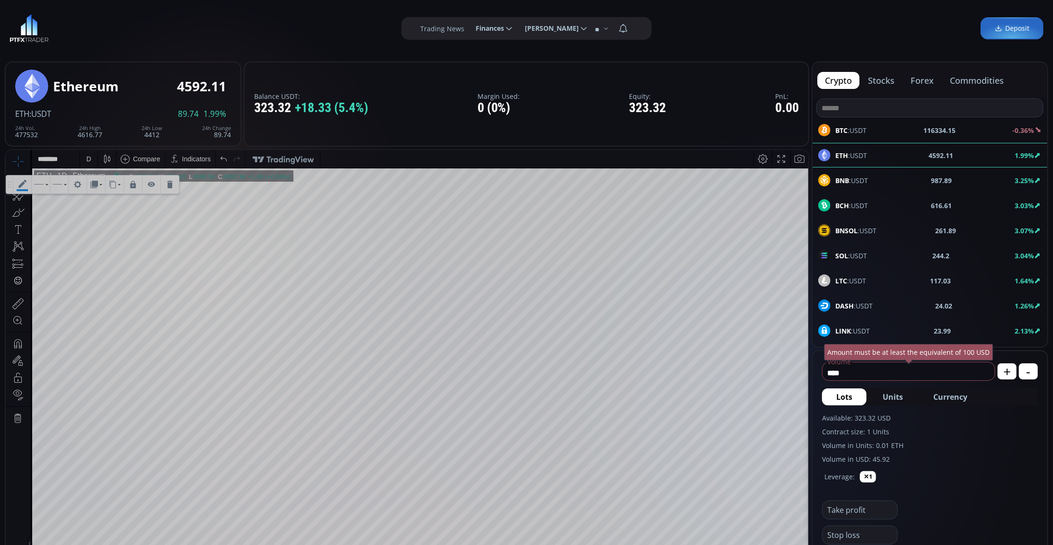
click at [14, 161] on icon at bounding box center [16, 161] width 6 height 11
click at [18, 178] on icon at bounding box center [22, 184] width 18 height 18
click at [85, 164] on div "D" at bounding box center [89, 159] width 8 height 18
click at [132, 231] on div "30 minutes" at bounding box center [113, 238] width 66 height 15
click at [88, 160] on div "30 m" at bounding box center [91, 159] width 13 height 8
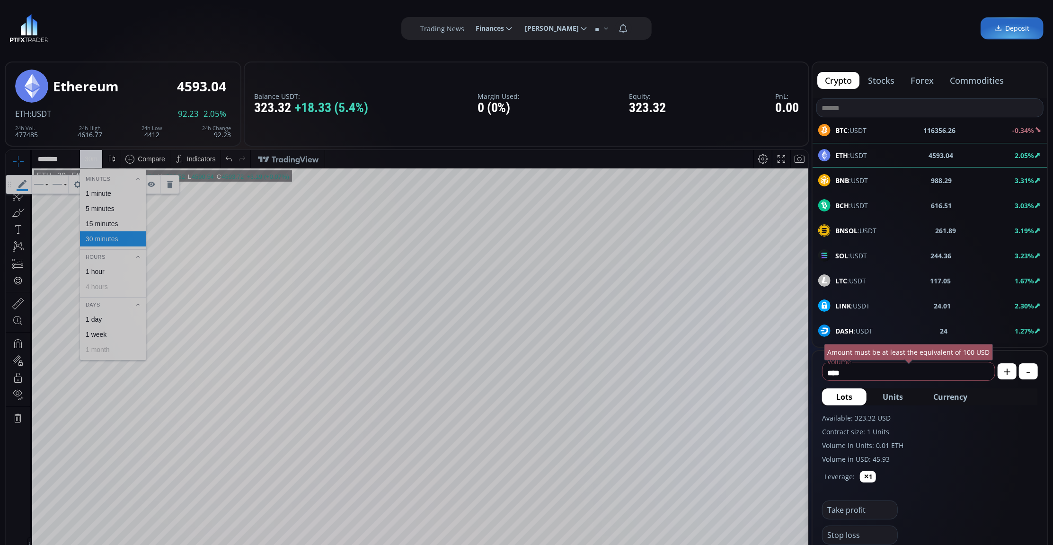
click at [106, 207] on div "5 minutes" at bounding box center [100, 208] width 29 height 8
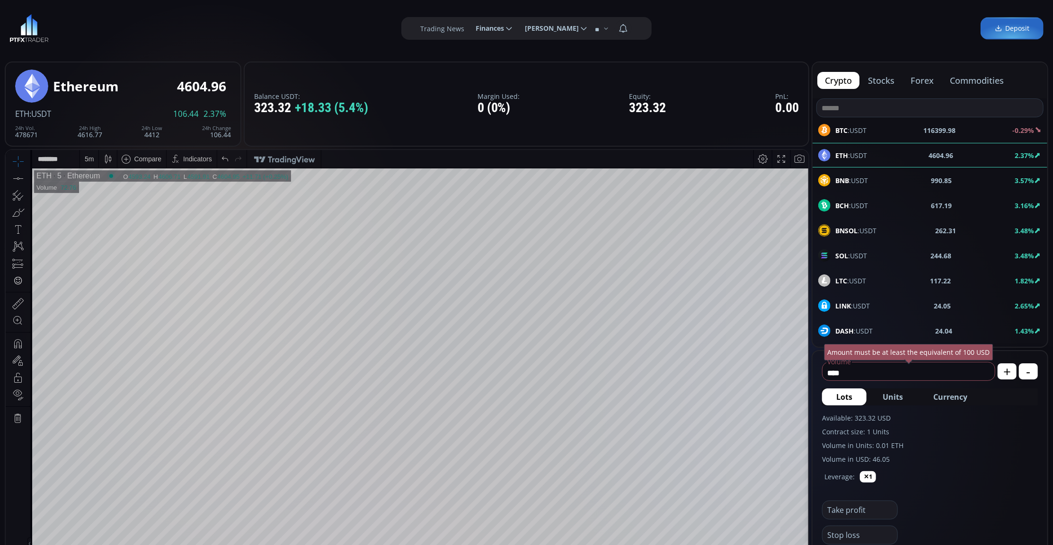
scroll to position [63, 0]
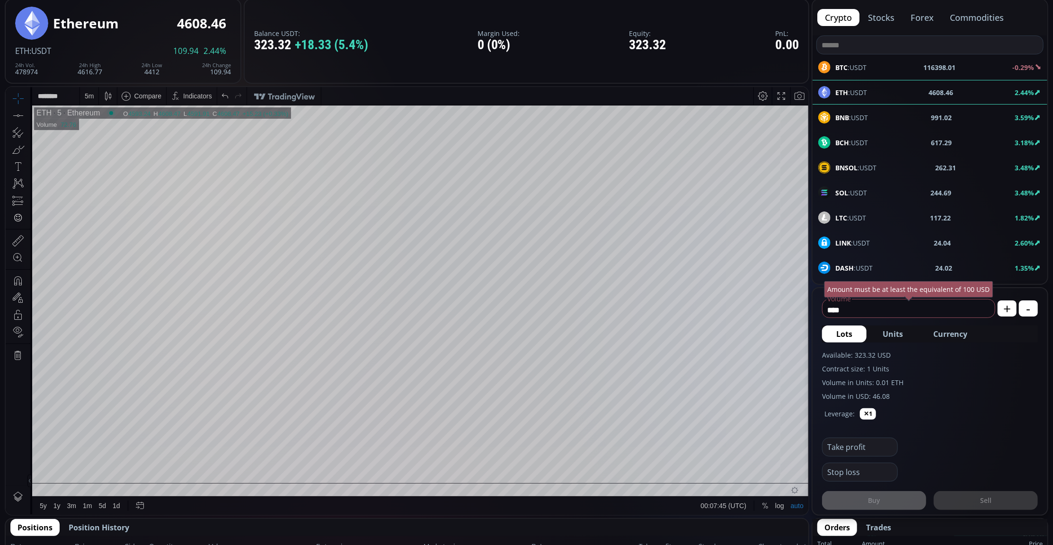
click at [91, 92] on div "5 m" at bounding box center [89, 96] width 9 height 8
click at [110, 133] on div "1 minute" at bounding box center [99, 130] width 26 height 8
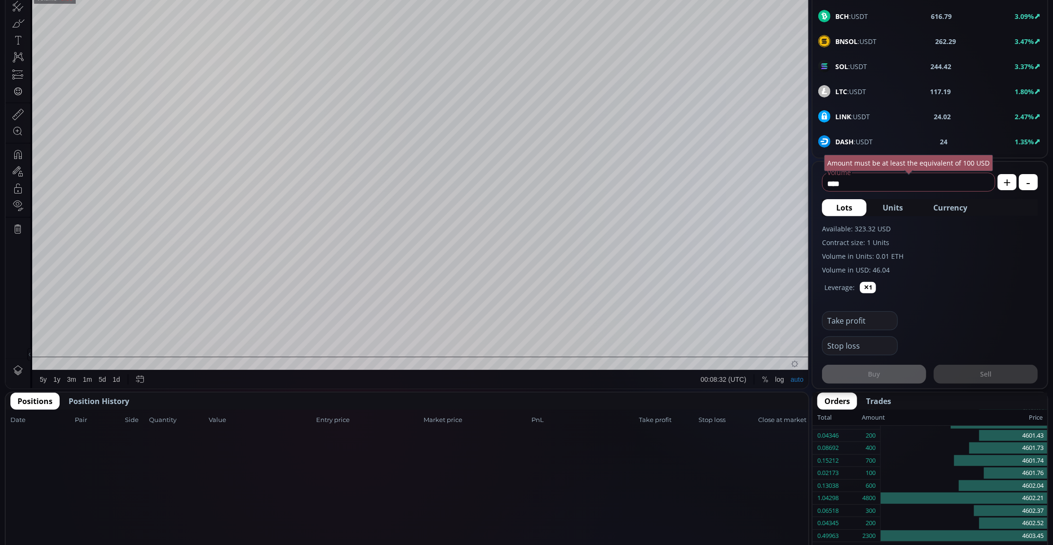
click at [101, 404] on span "Position History" at bounding box center [99, 401] width 61 height 11
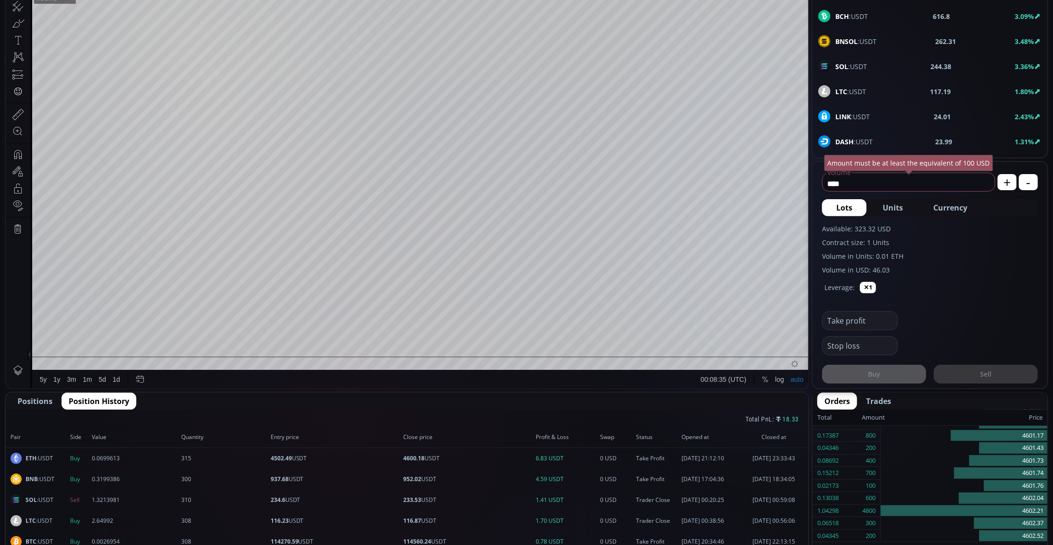
scroll to position [315, 0]
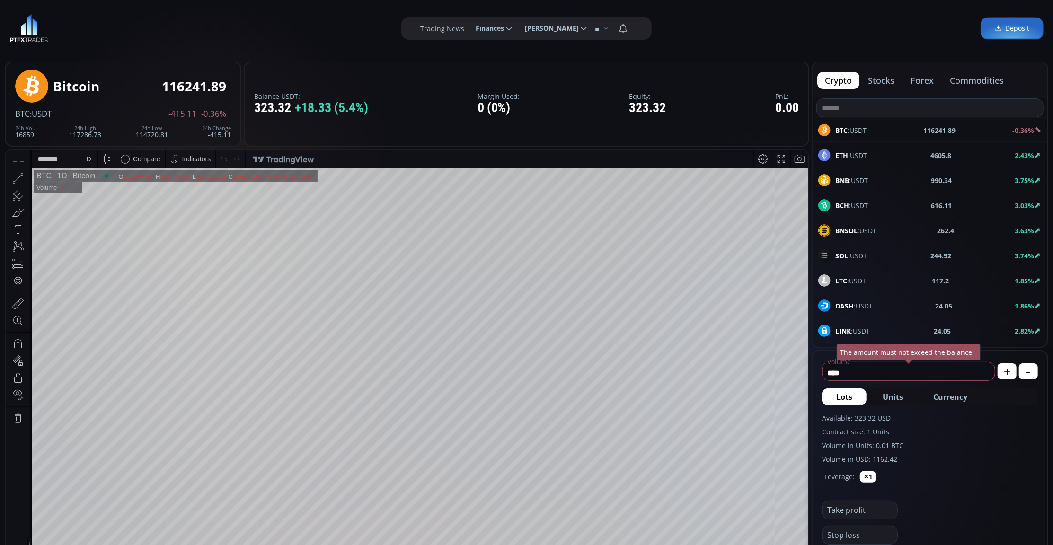
click at [856, 150] on div "ETH :USDT" at bounding box center [842, 155] width 49 height 12
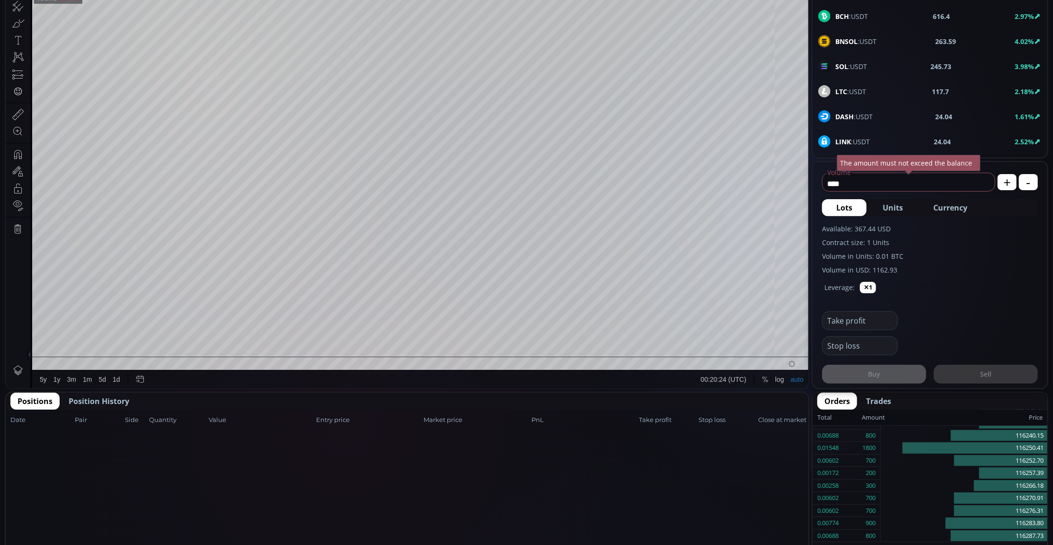
scroll to position [197, 0]
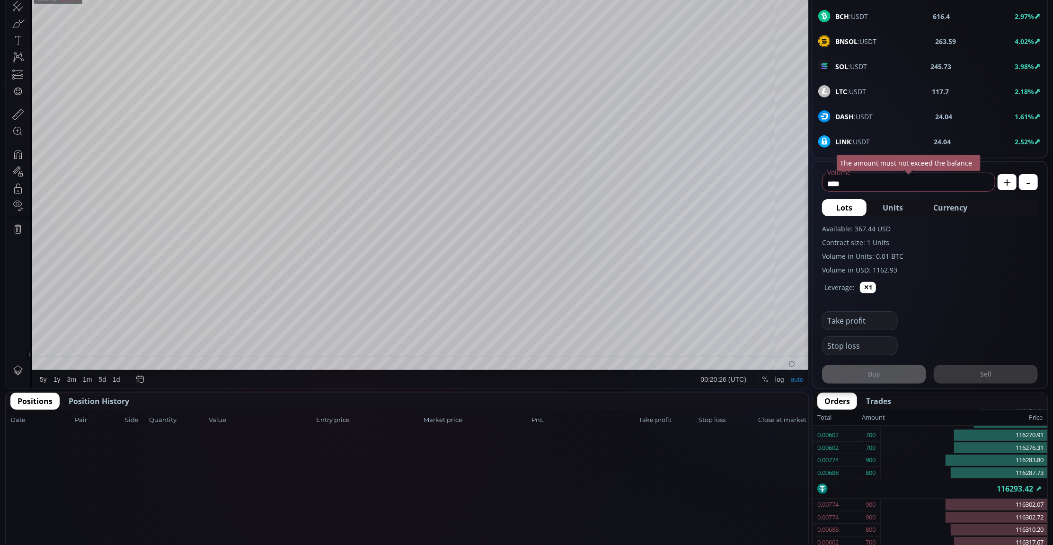
click at [115, 393] on button "Position History" at bounding box center [99, 401] width 75 height 17
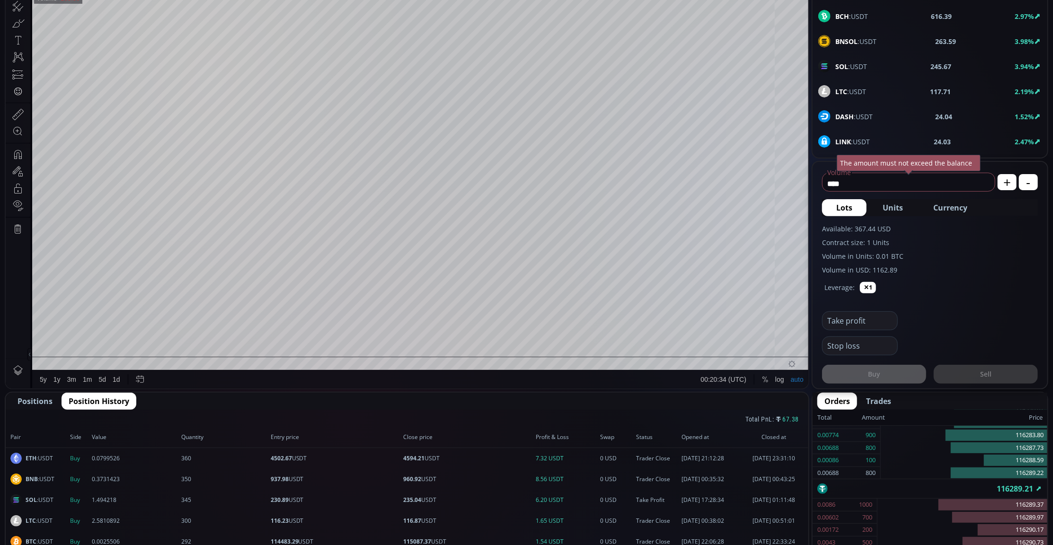
scroll to position [0, 0]
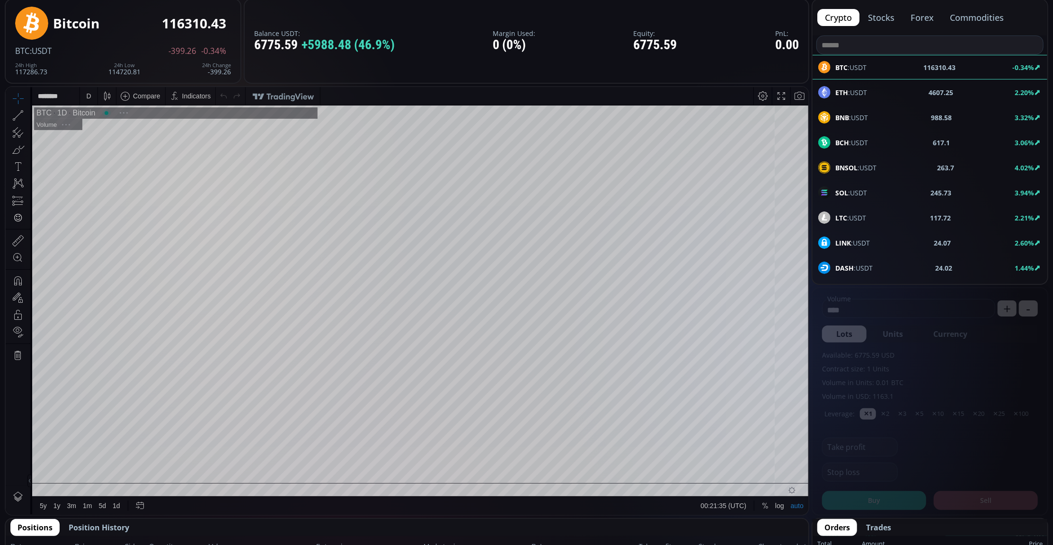
scroll to position [126, 0]
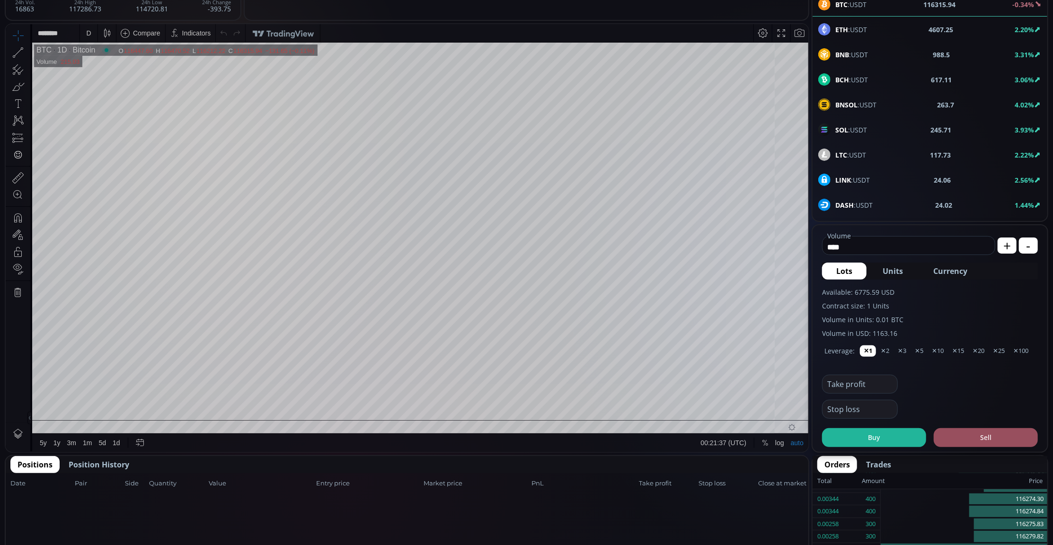
click at [89, 456] on button "Position History" at bounding box center [99, 464] width 75 height 17
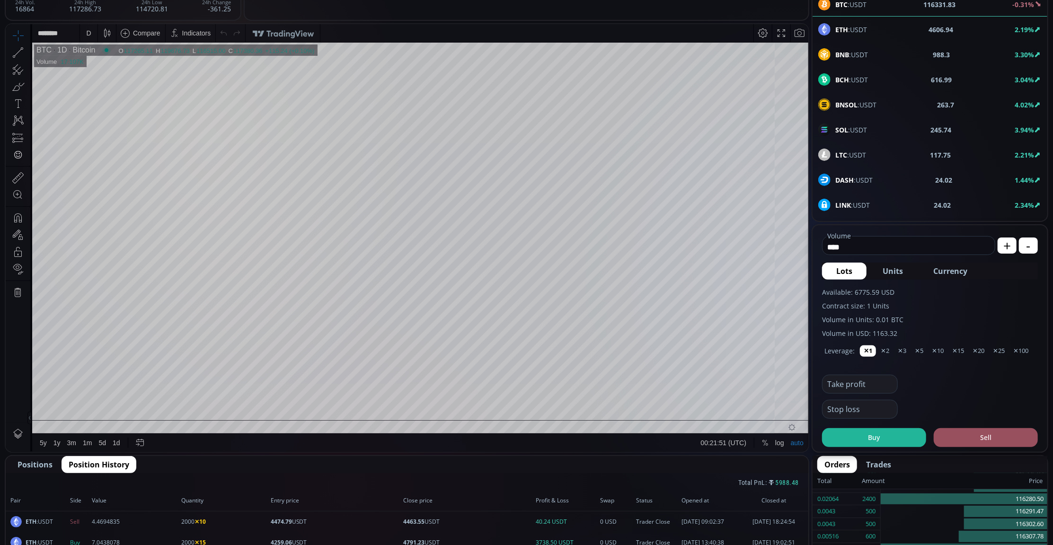
scroll to position [0, 0]
